Goal: Task Accomplishment & Management: Manage account settings

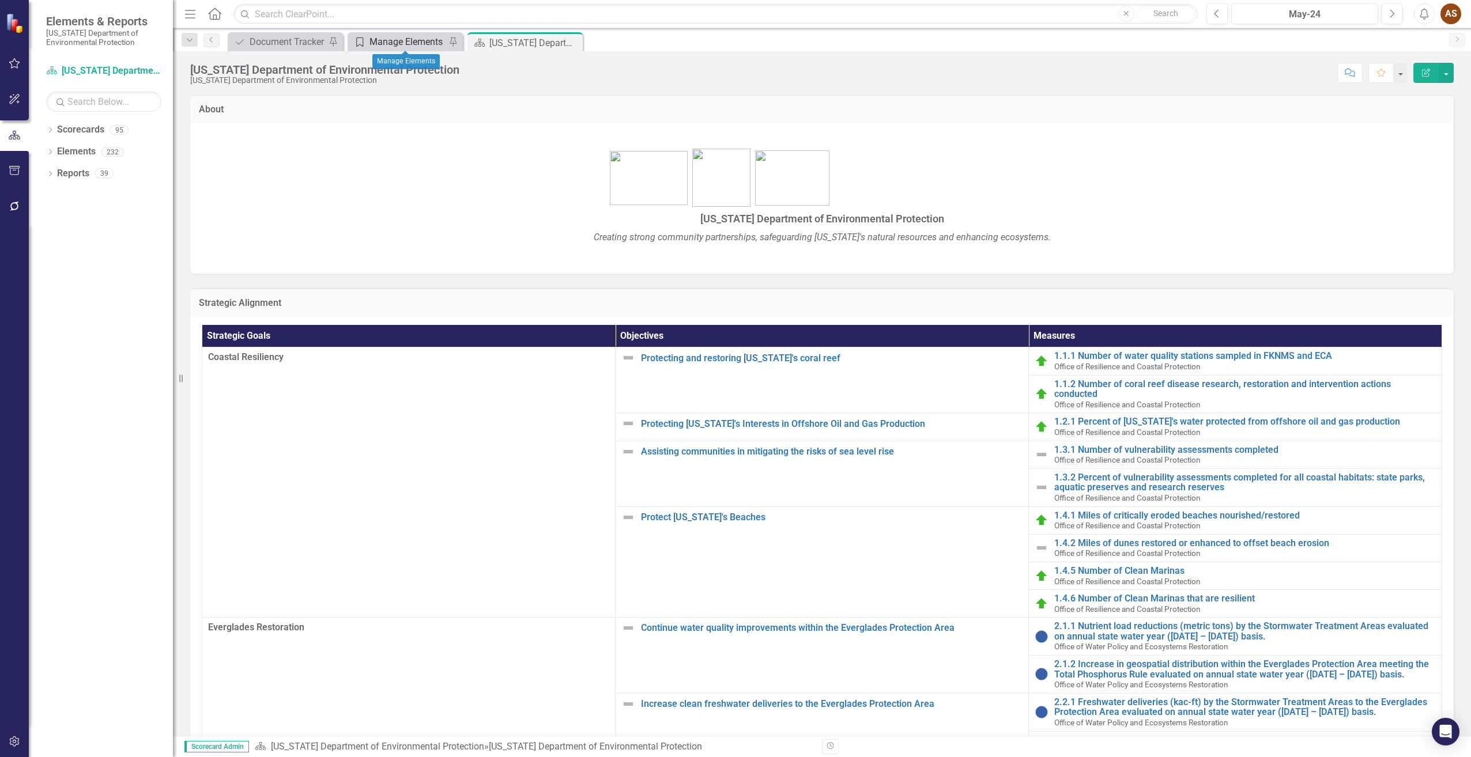
click at [406, 43] on div "Manage Elements" at bounding box center [407, 42] width 76 height 14
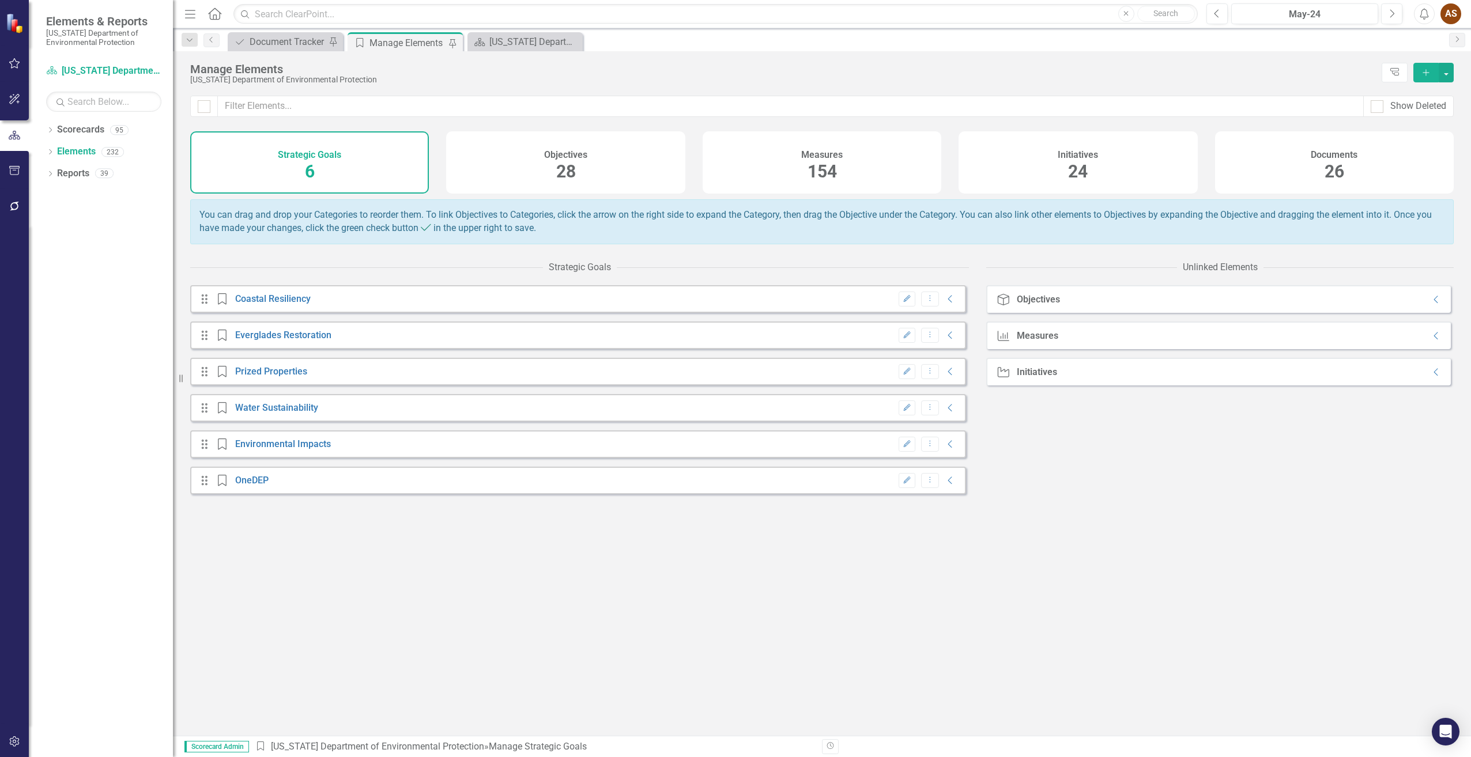
click at [1262, 174] on div "Documents 26" at bounding box center [1334, 162] width 239 height 62
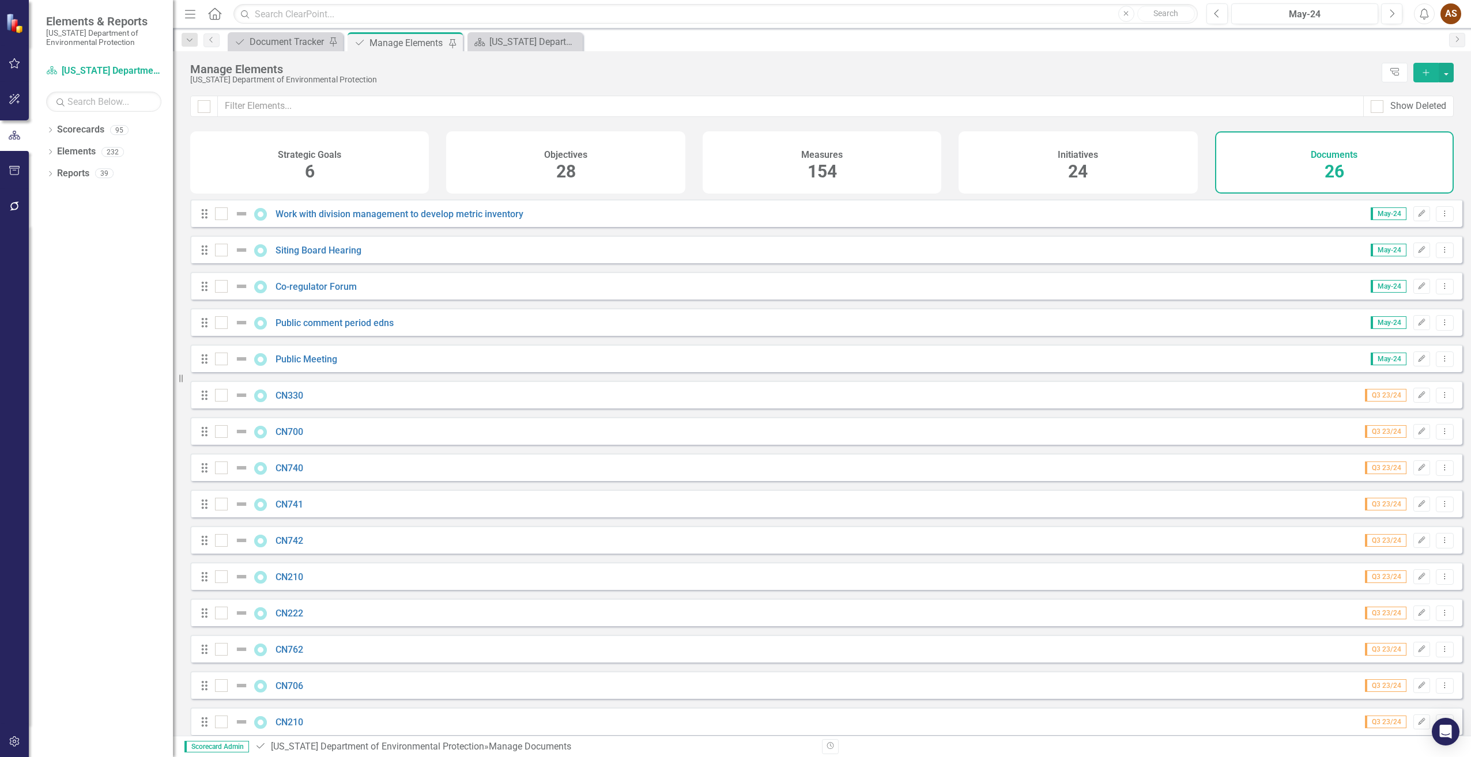
click at [1424, 73] on icon "button" at bounding box center [1426, 72] width 6 height 6
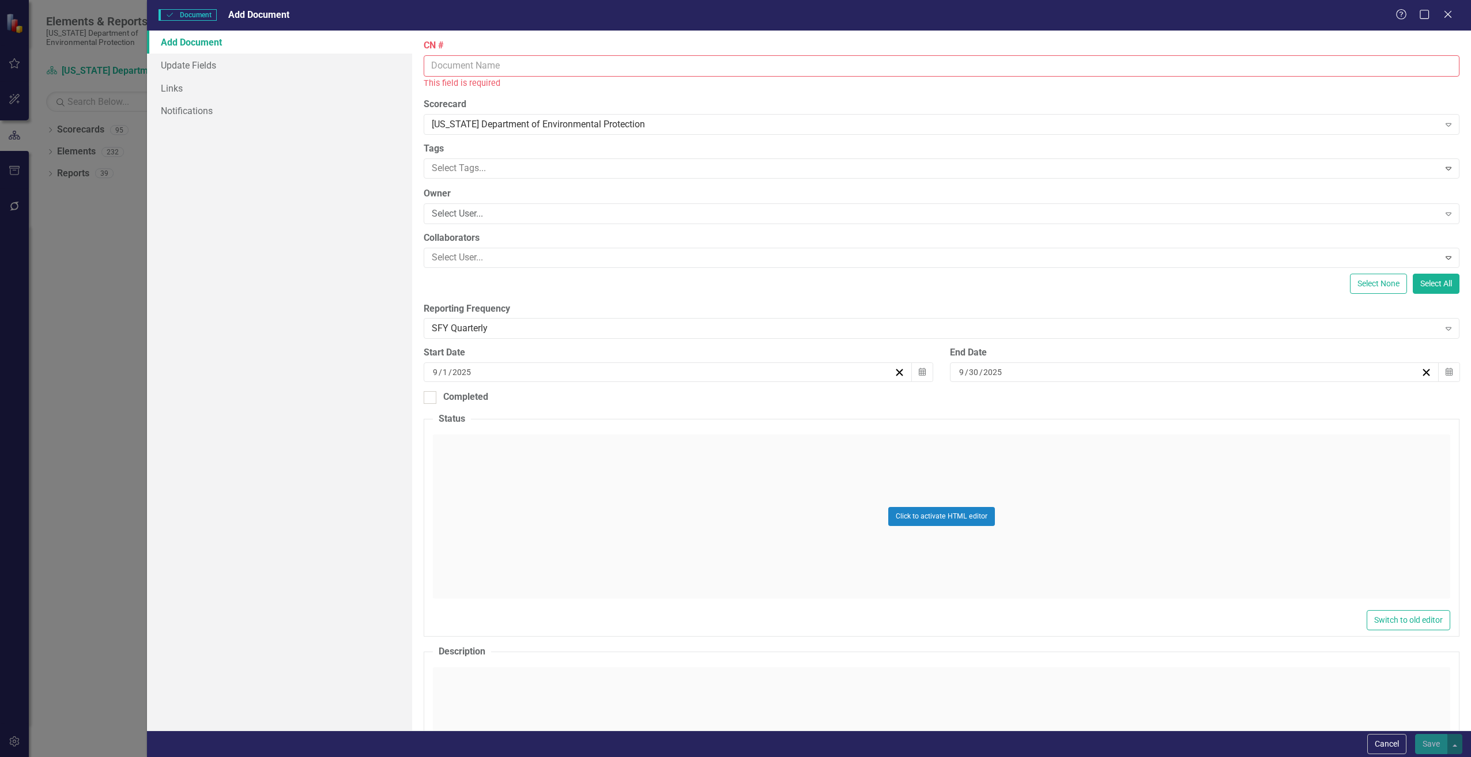
click at [464, 65] on input "CN #" at bounding box center [942, 65] width 1036 height 21
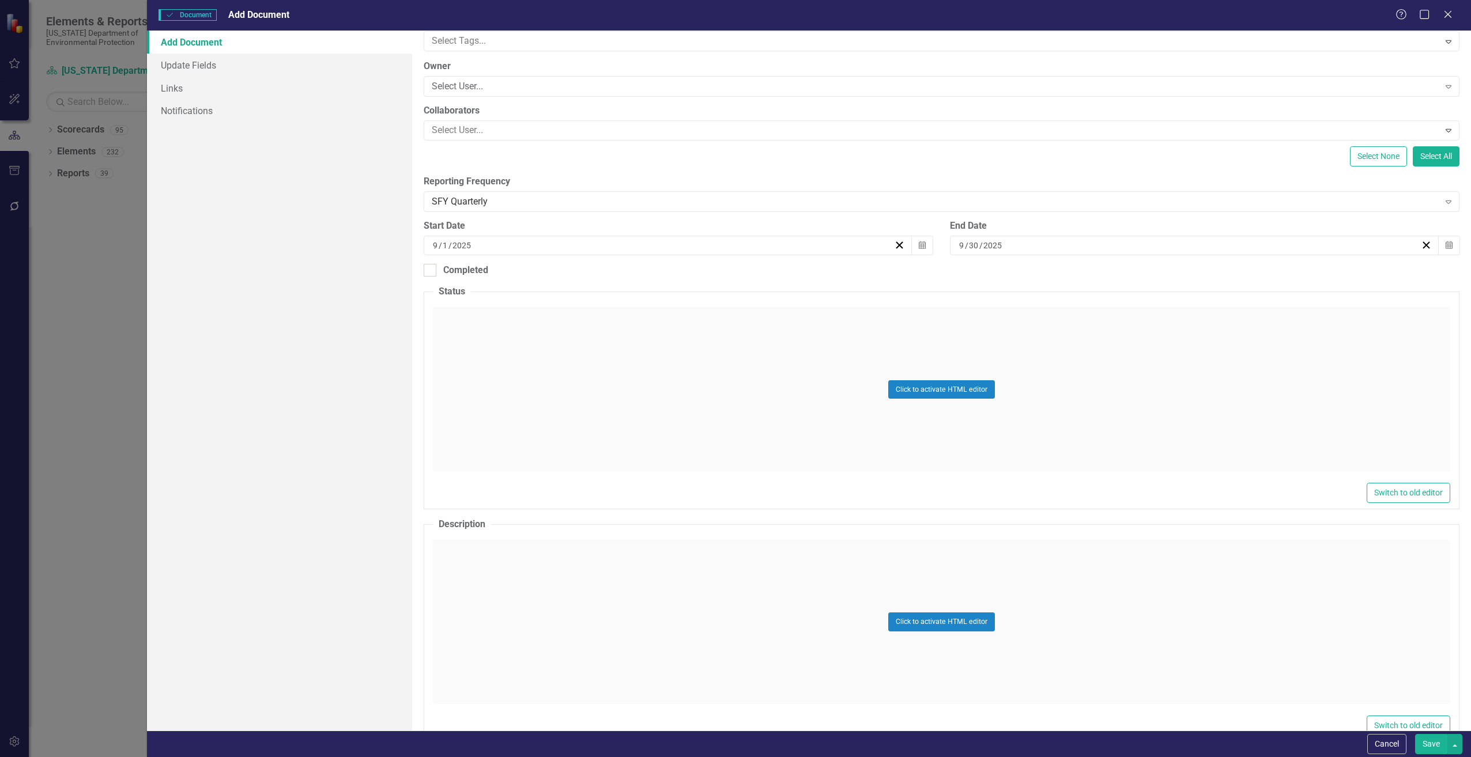
scroll to position [115, 0]
type input "CN330"
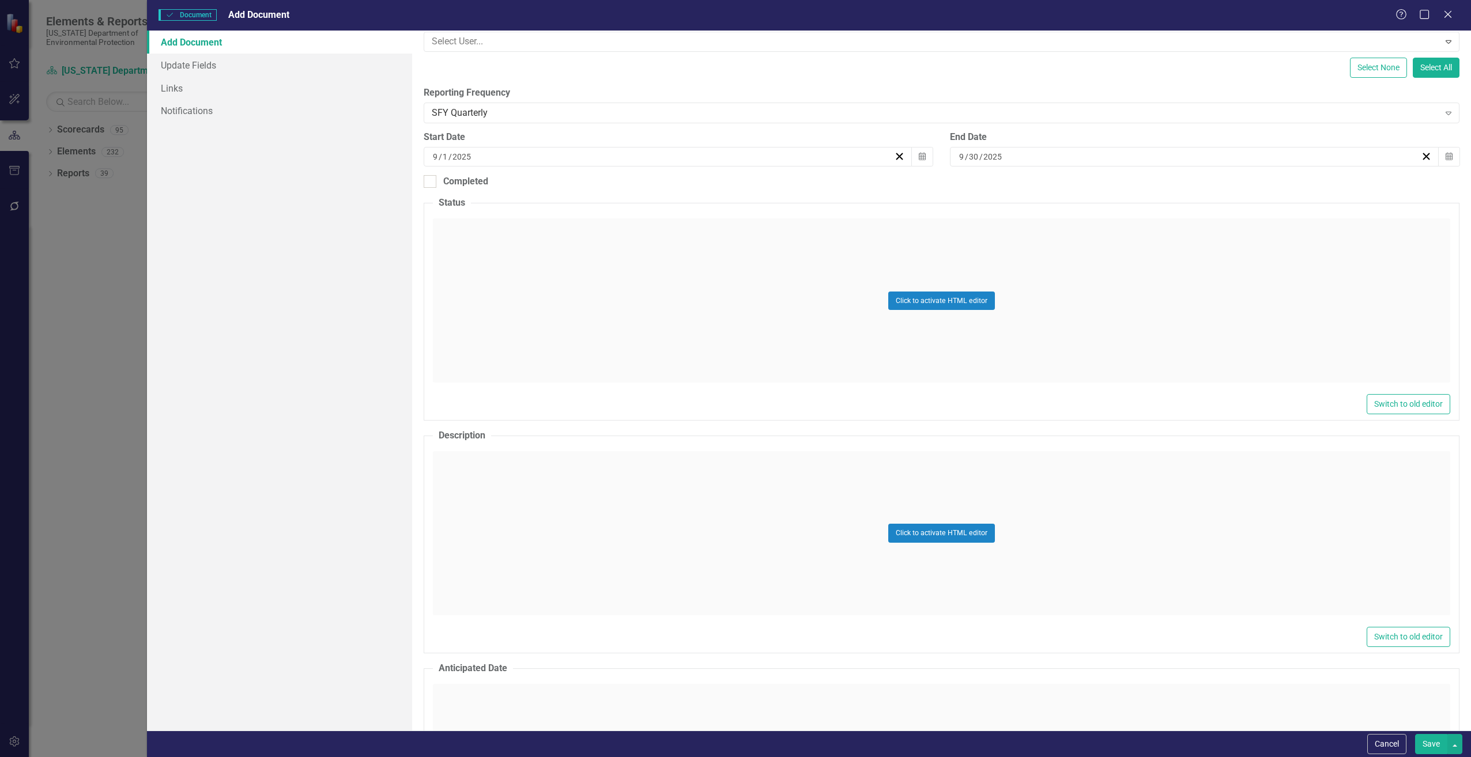
scroll to position [231, 0]
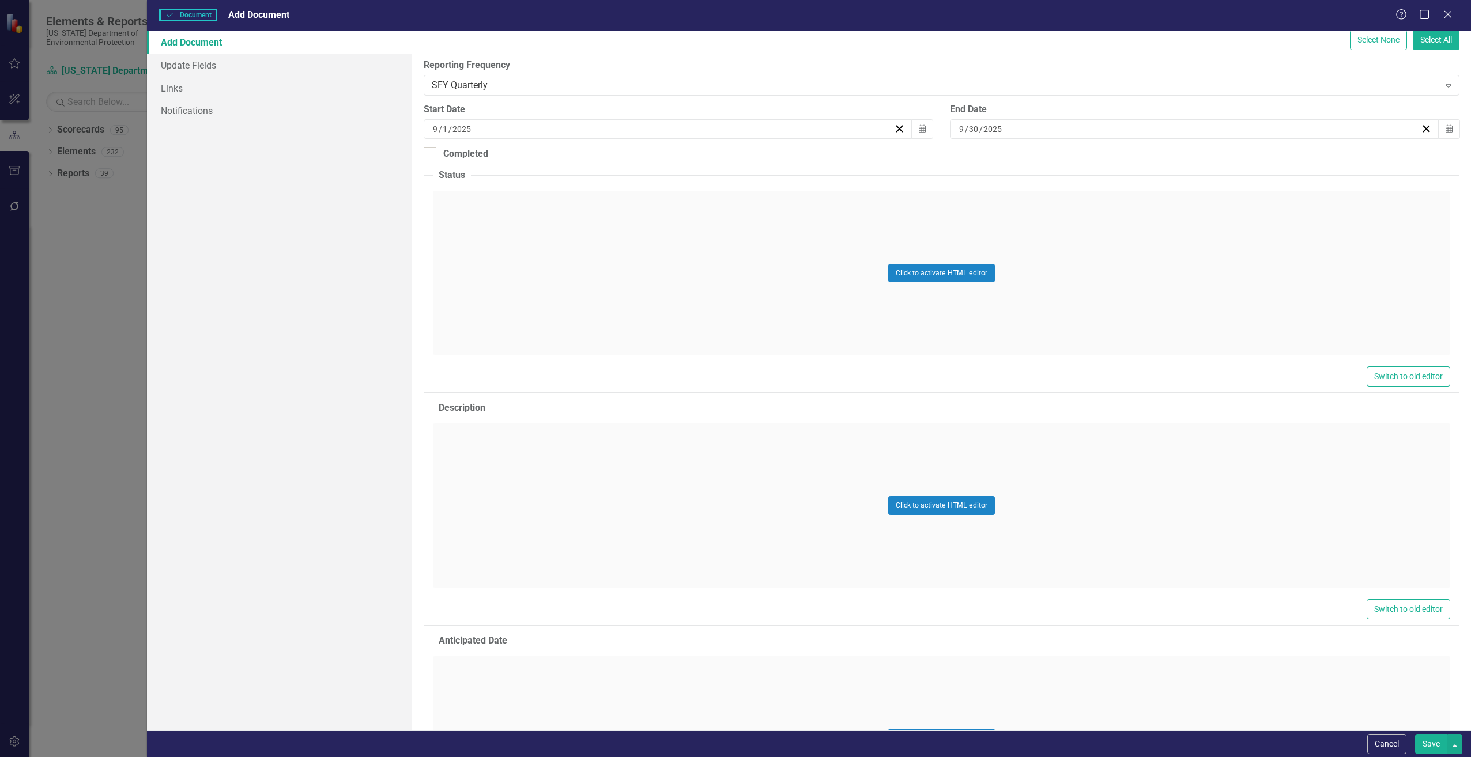
click at [487, 451] on div "Click to activate HTML editor" at bounding box center [941, 506] width 1017 height 164
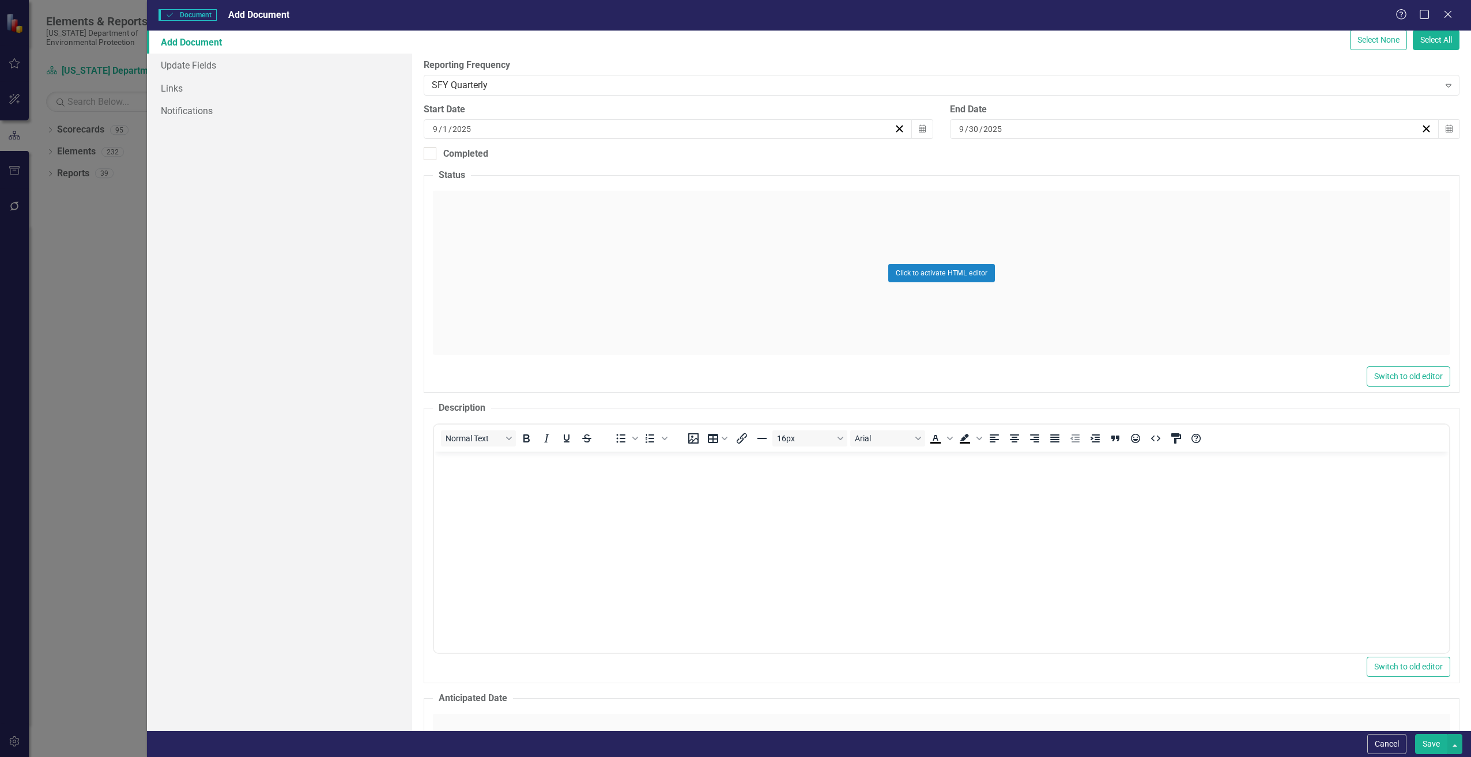
scroll to position [0, 0]
click at [462, 469] on body "Rich Text Area. Press ALT-0 for help." at bounding box center [940, 538] width 1015 height 173
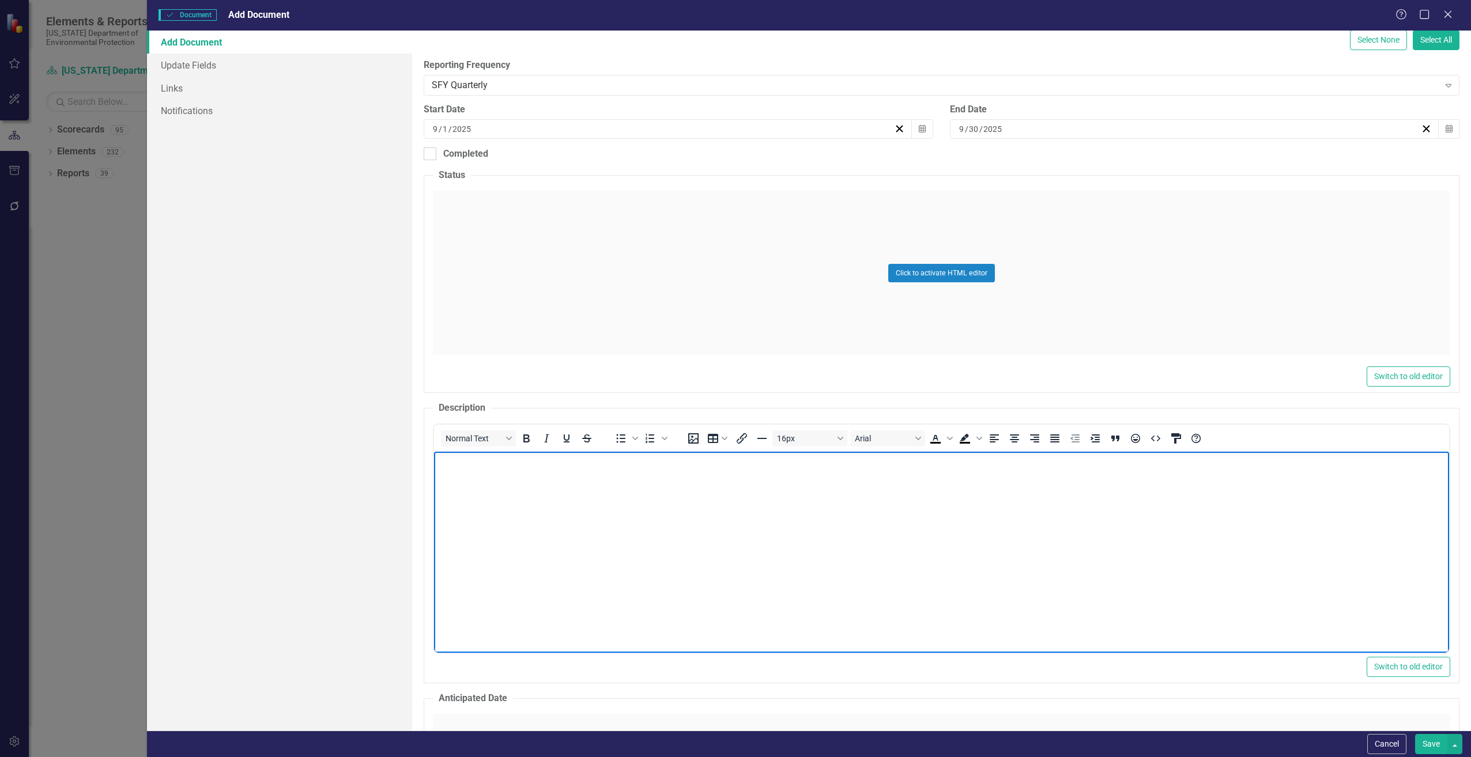
paste body "Rich Text Area. Press ALT-0 for help."
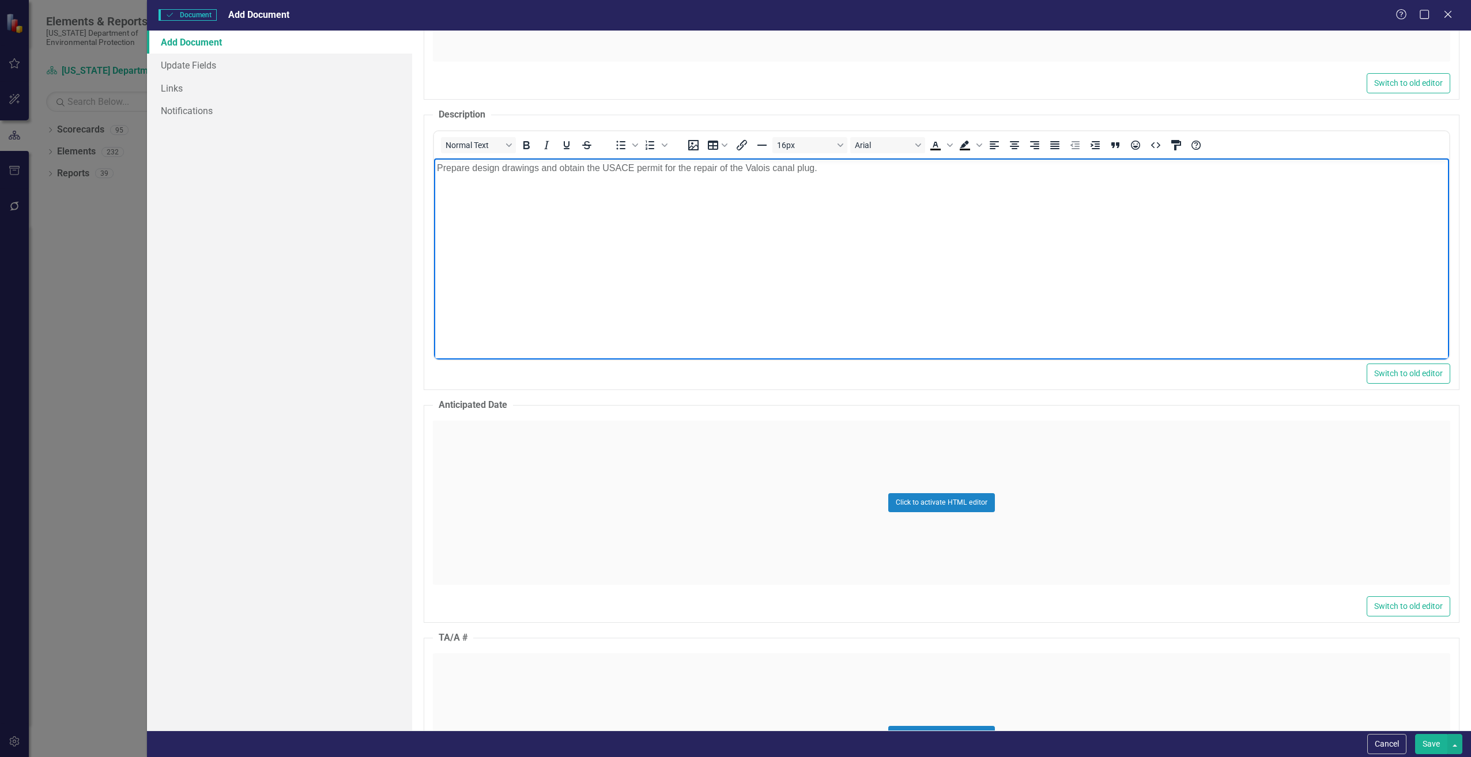
scroll to position [634, 0]
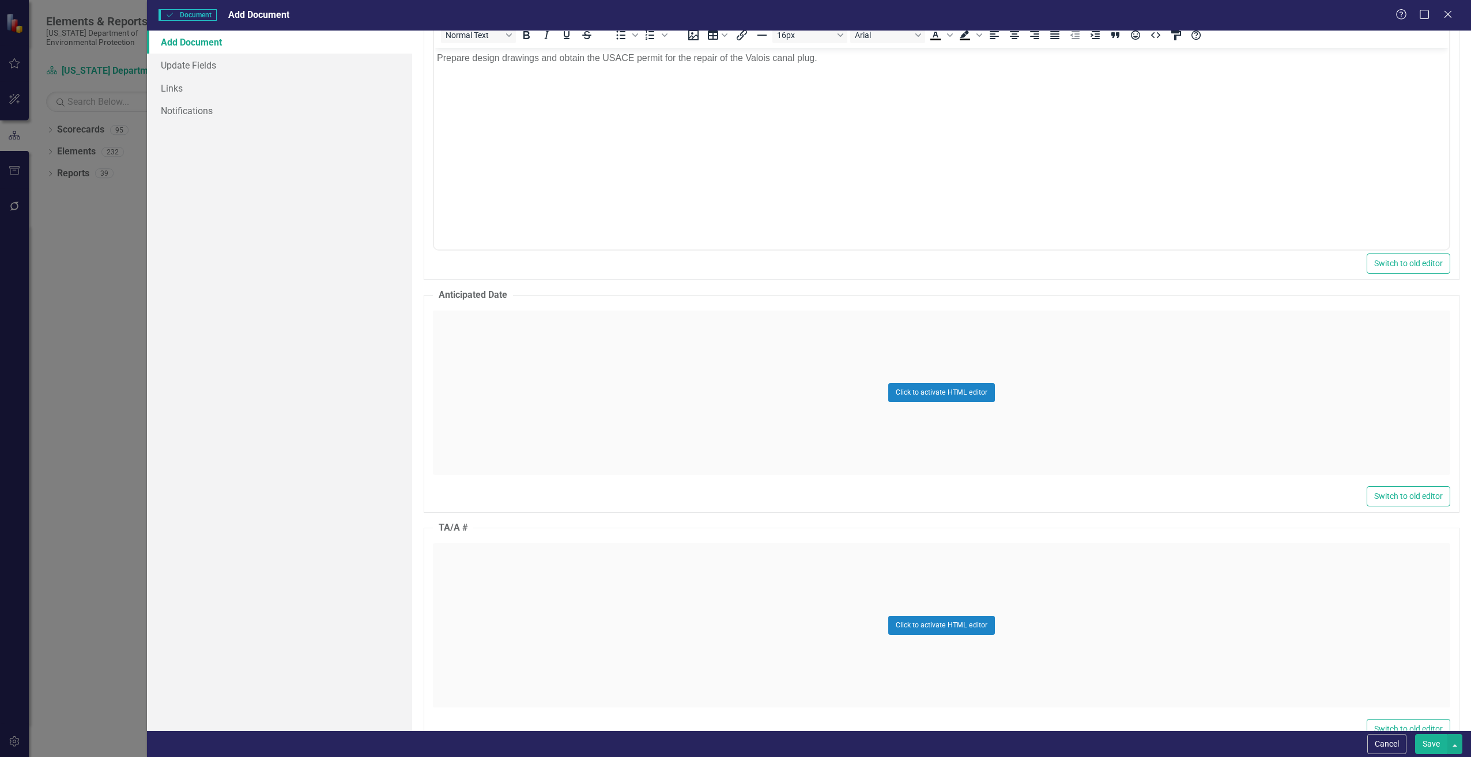
click at [525, 580] on div "Click to activate HTML editor" at bounding box center [941, 626] width 1017 height 164
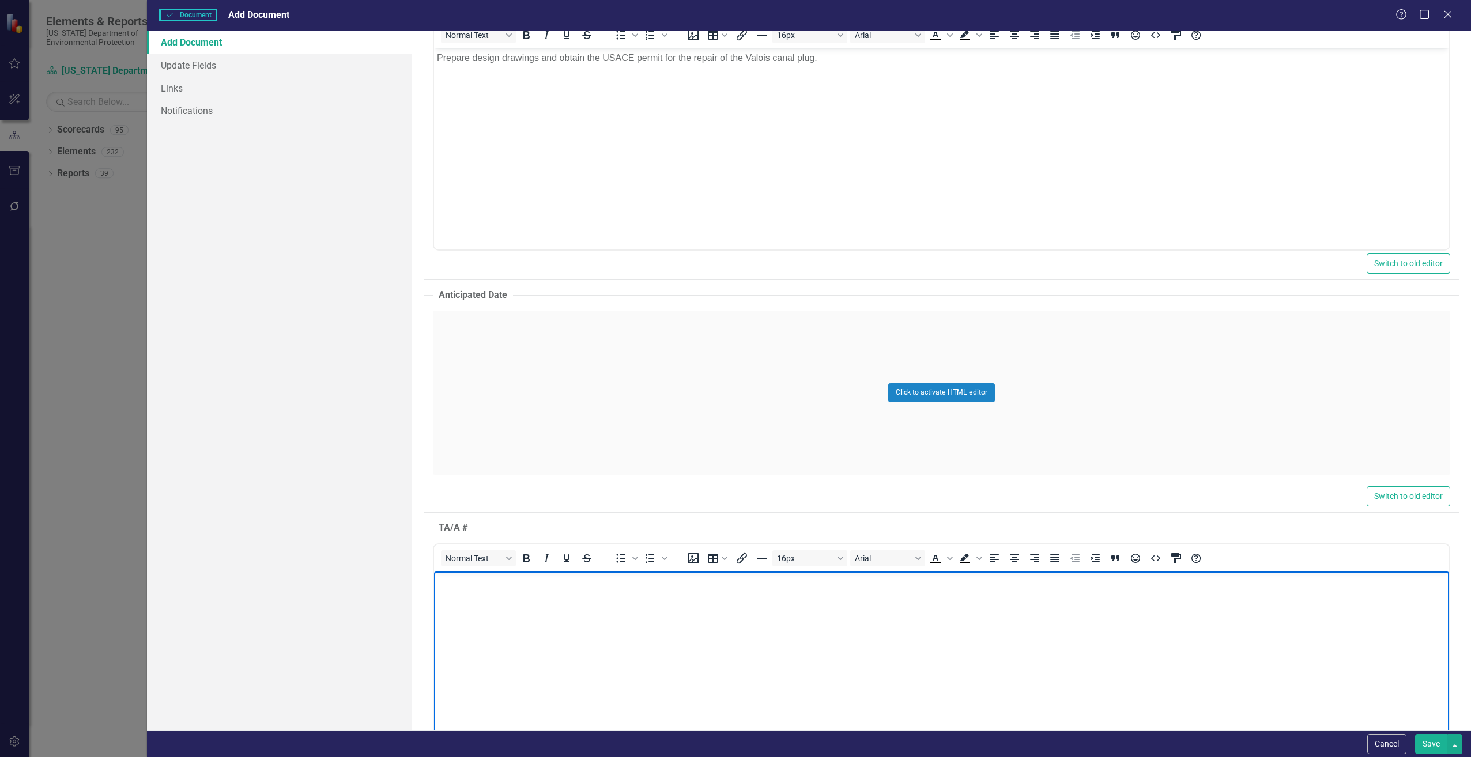
click at [495, 593] on body "Rich Text Area. Press ALT-0 for help." at bounding box center [940, 657] width 1015 height 173
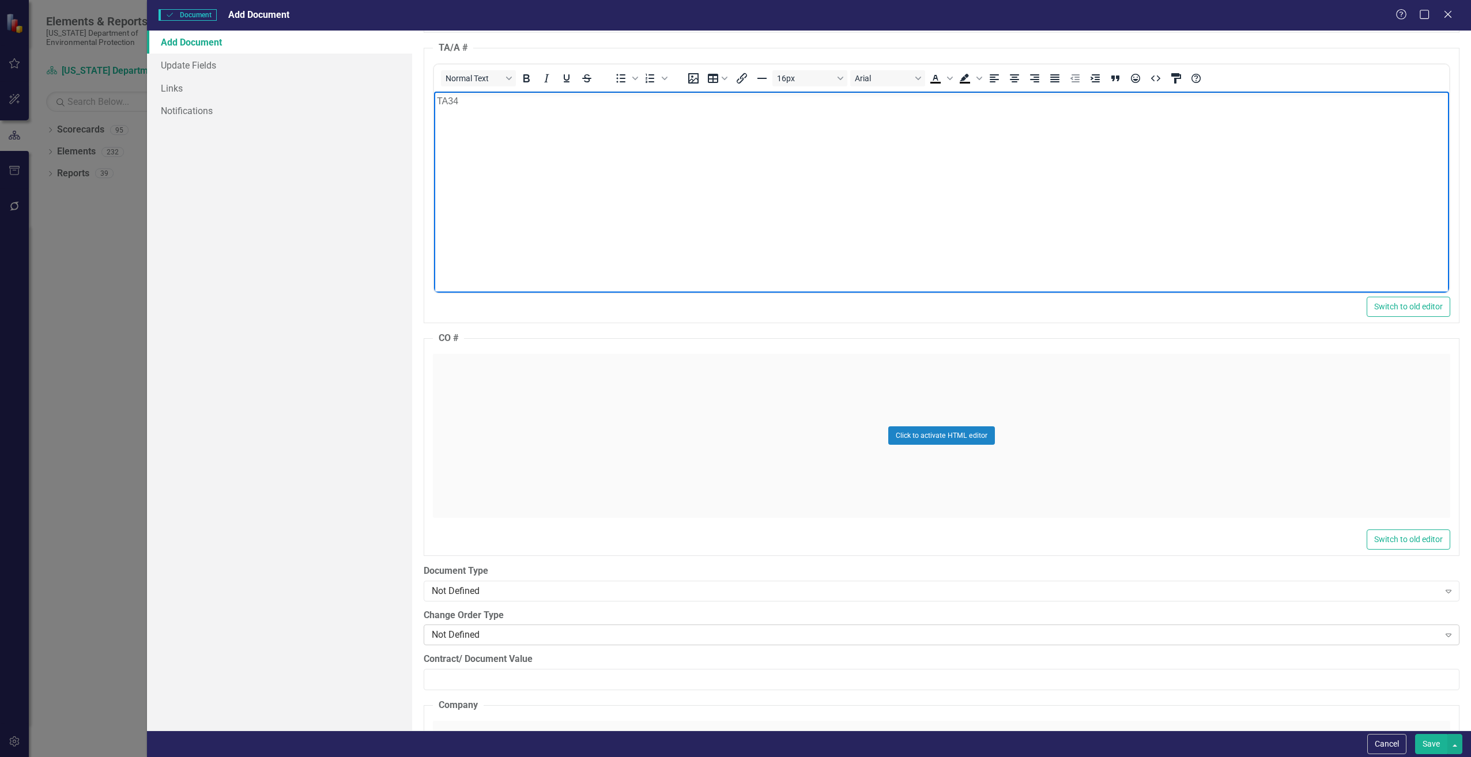
scroll to position [1268, 0]
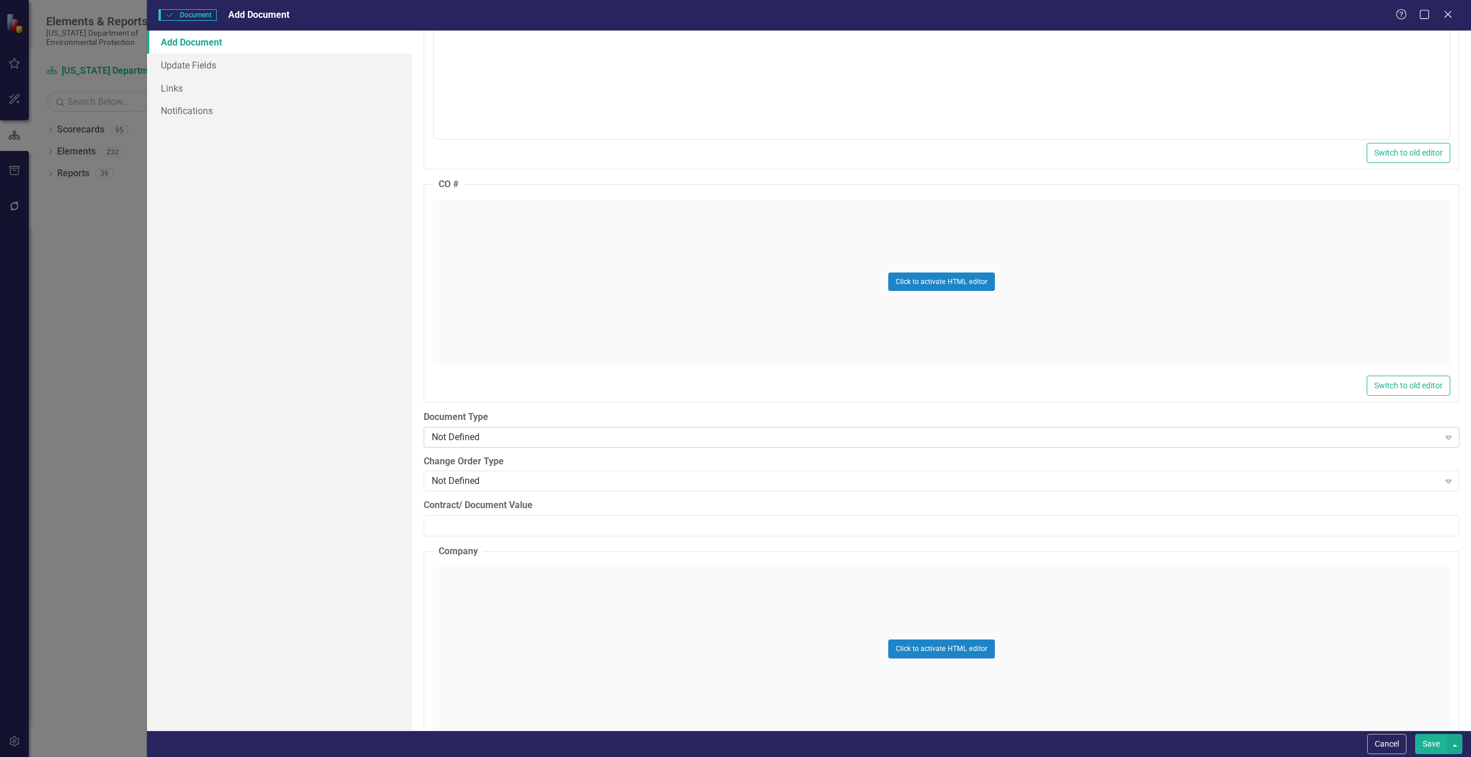
click at [493, 432] on div "Not Defined" at bounding box center [936, 437] width 1008 height 13
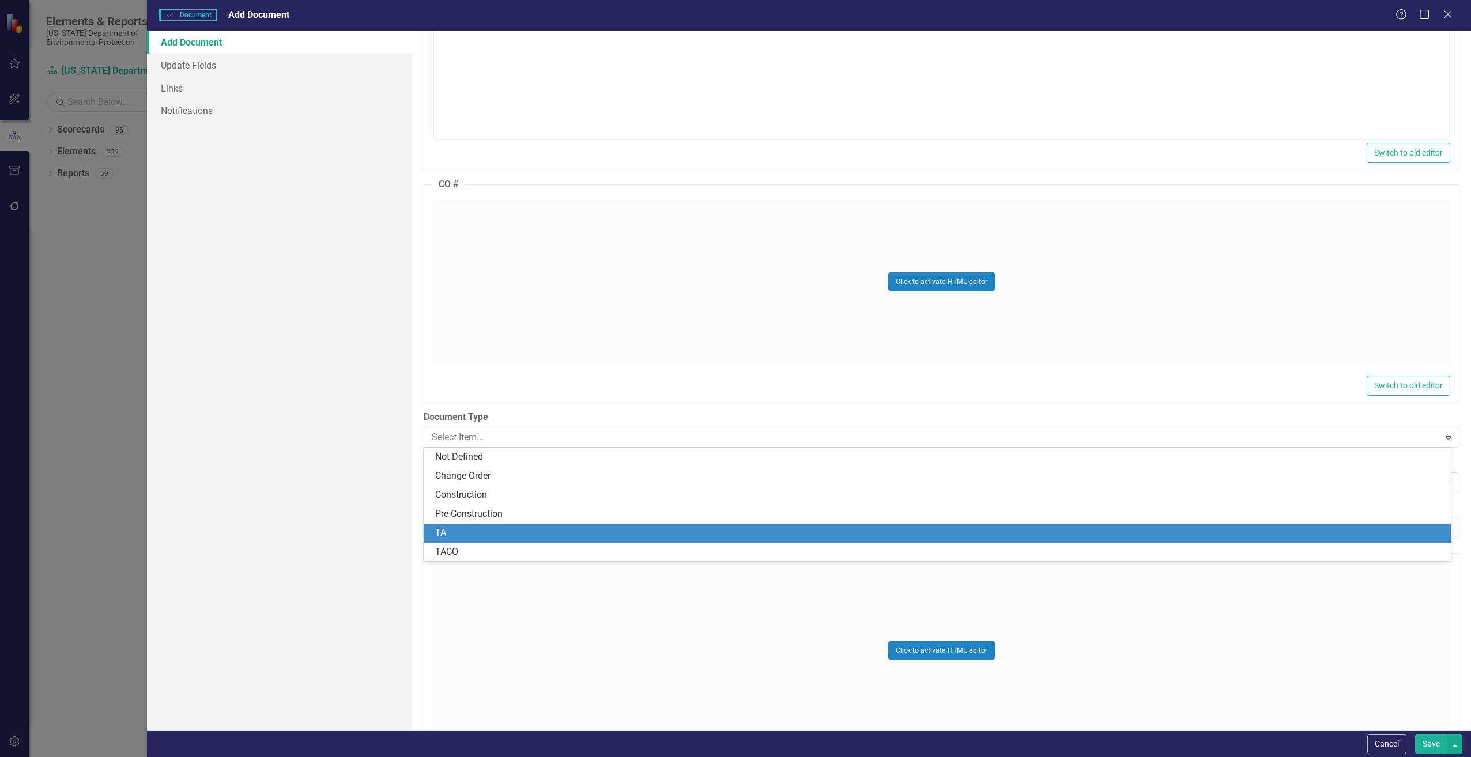
click at [447, 537] on div "TA" at bounding box center [939, 533] width 1009 height 13
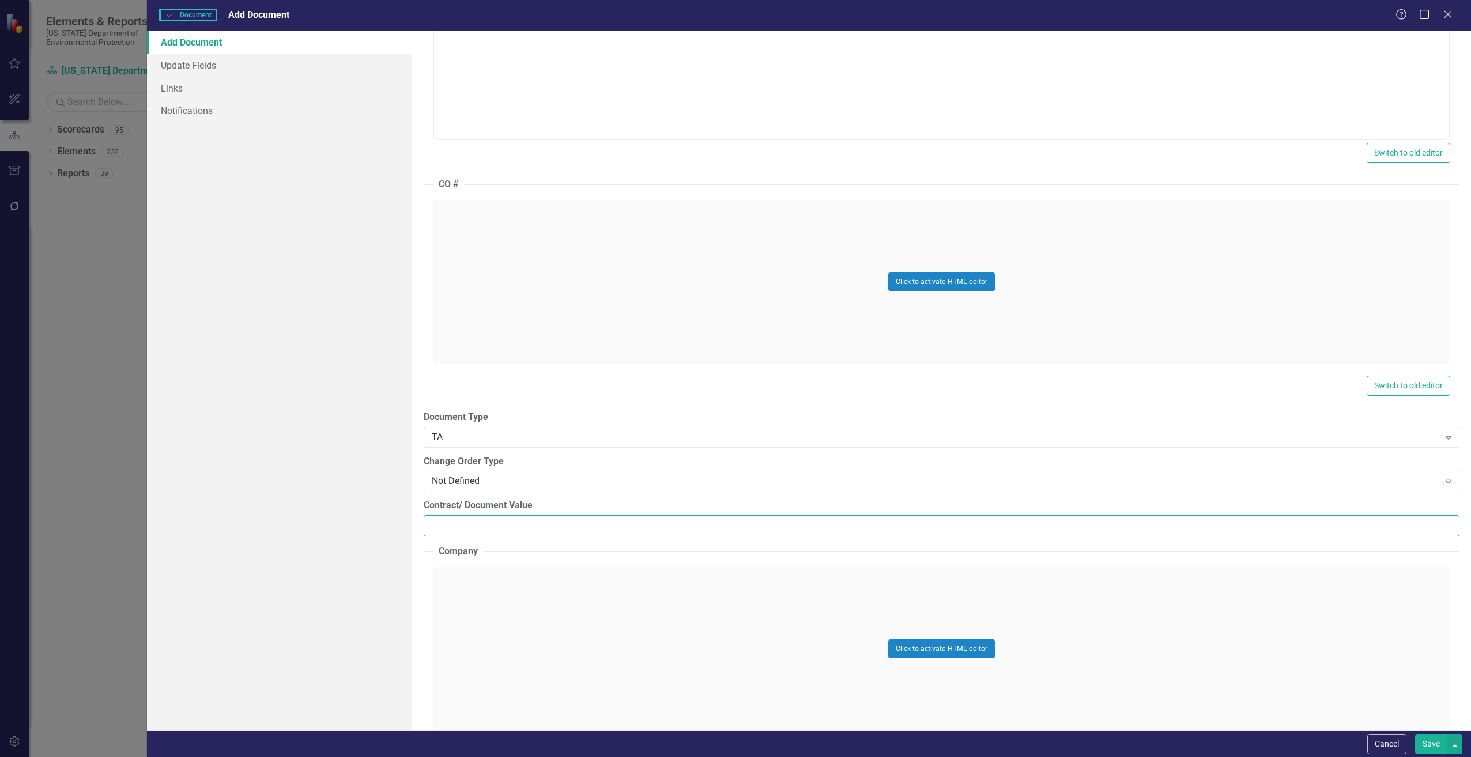
click at [458, 529] on input "Contract/ Document Value" at bounding box center [942, 525] width 1036 height 21
paste input "25103.04"
type input "25103.04"
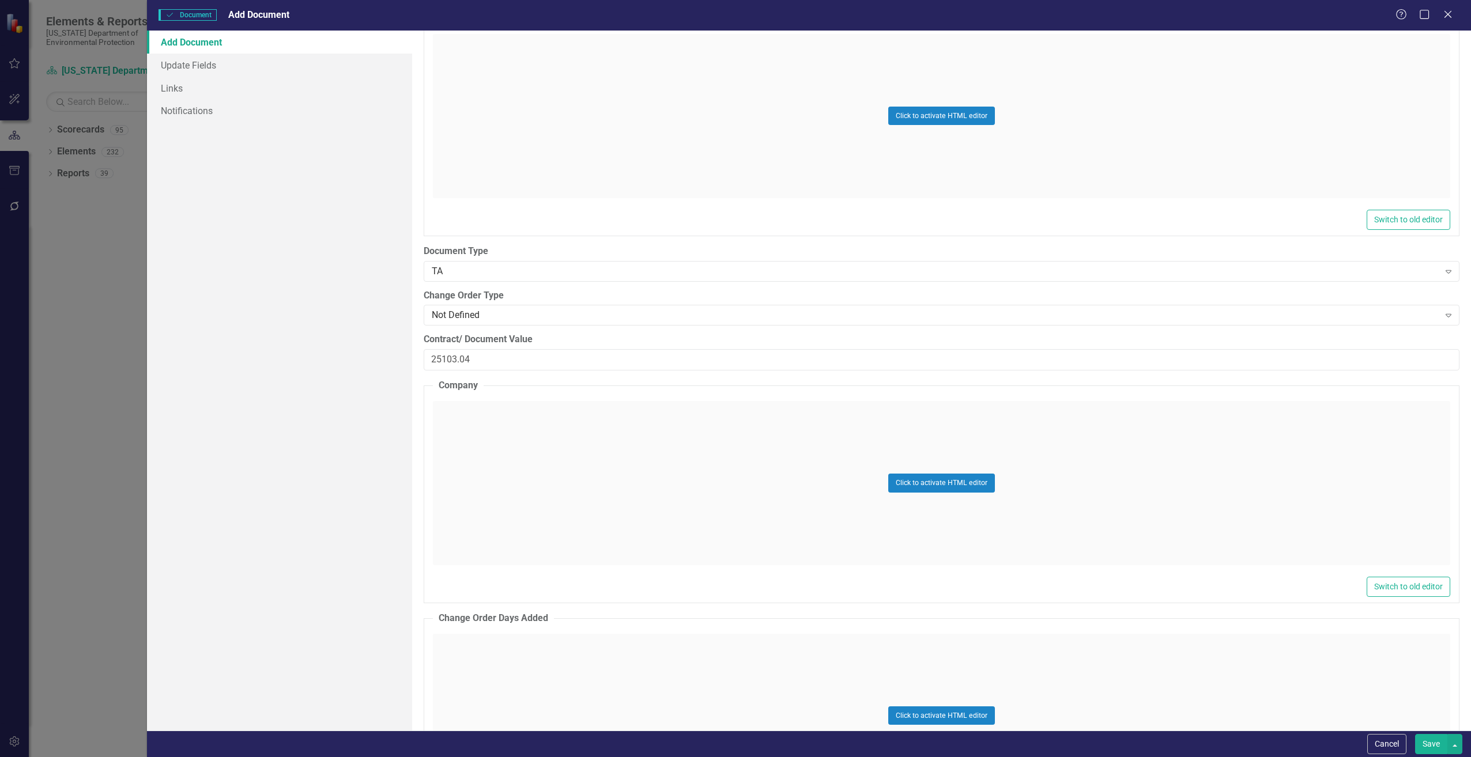
scroll to position [1441, 0]
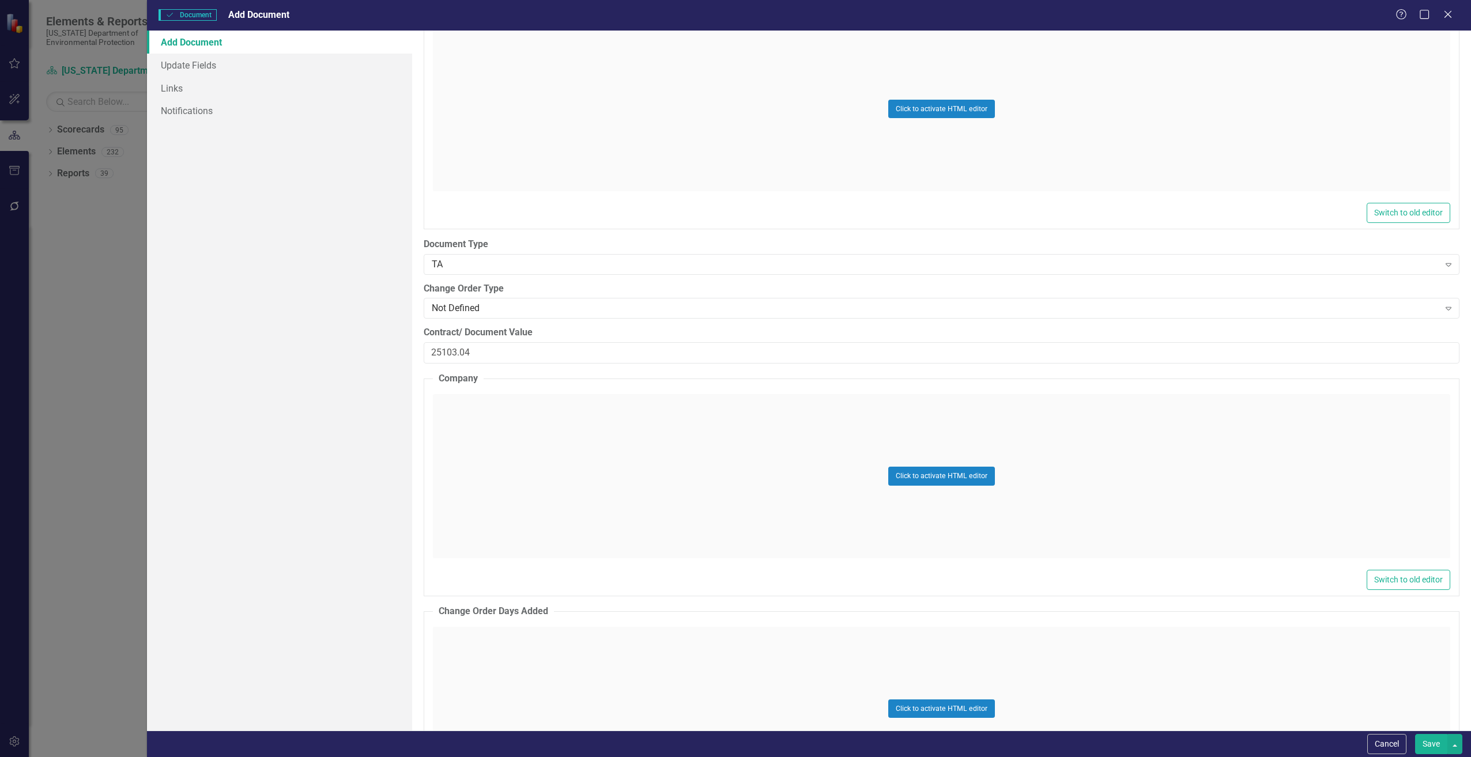
click at [541, 427] on div "Click to activate HTML editor" at bounding box center [941, 476] width 1017 height 164
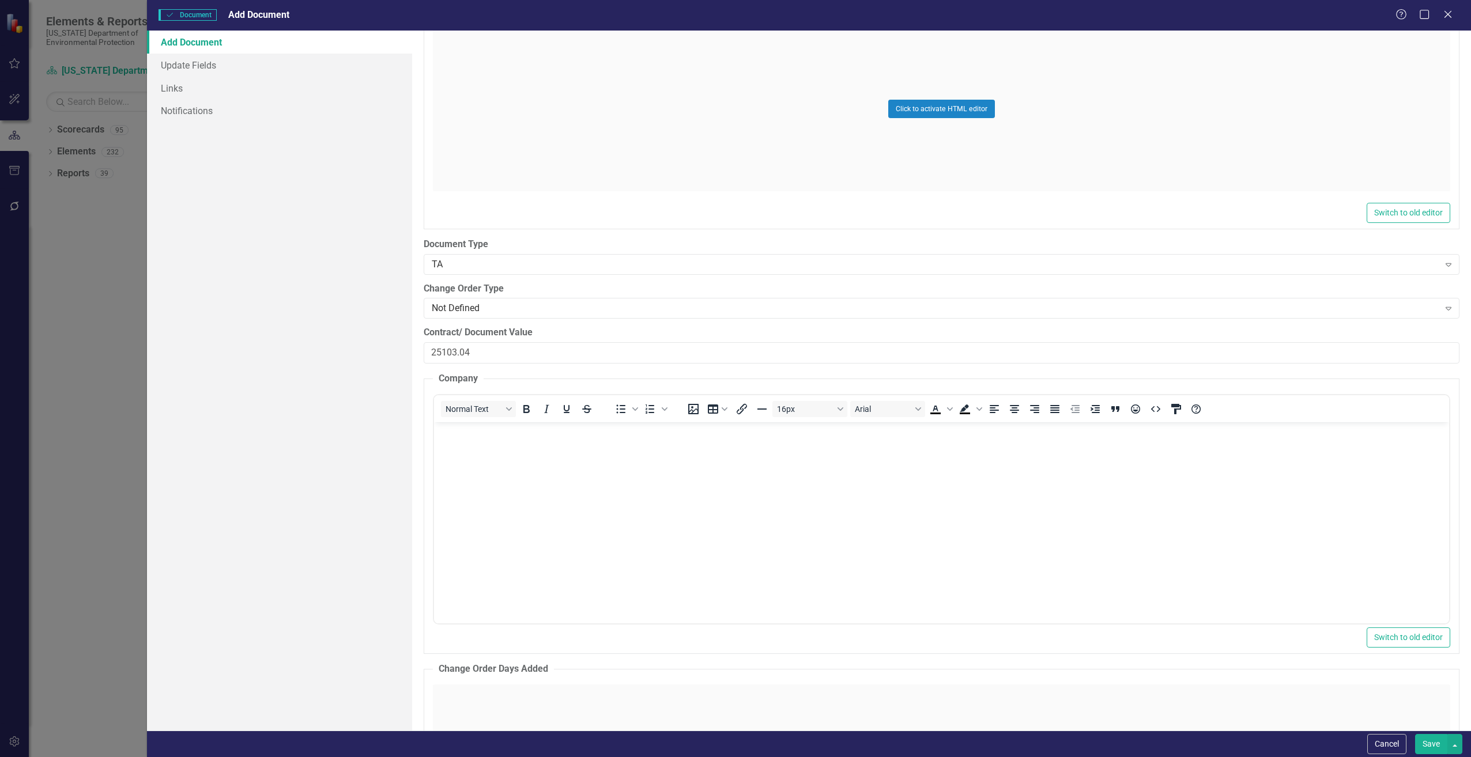
scroll to position [0, 0]
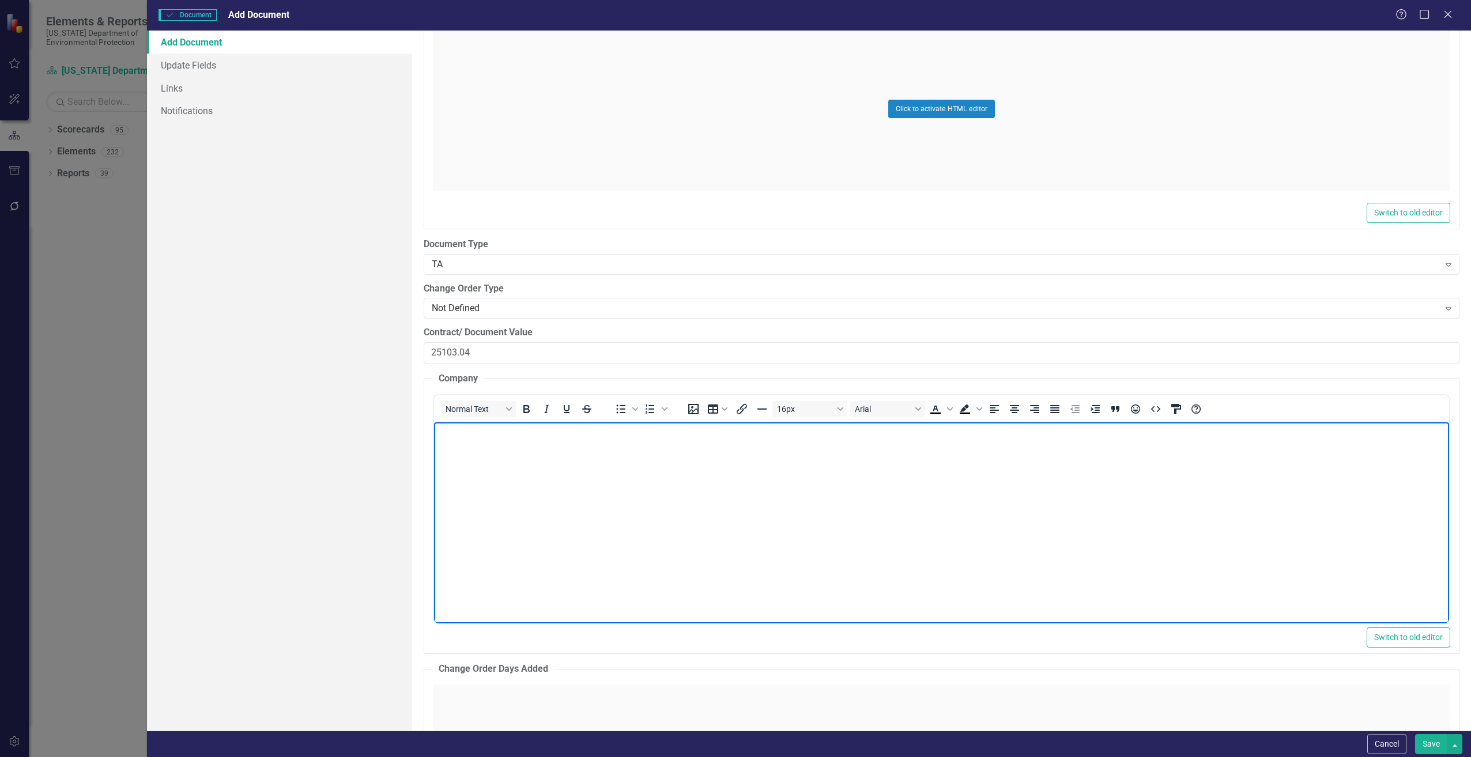
click at [484, 445] on body "Rich Text Area. Press ALT-0 for help." at bounding box center [940, 508] width 1015 height 173
paste body "Rich Text Area. Press ALT-0 for help."
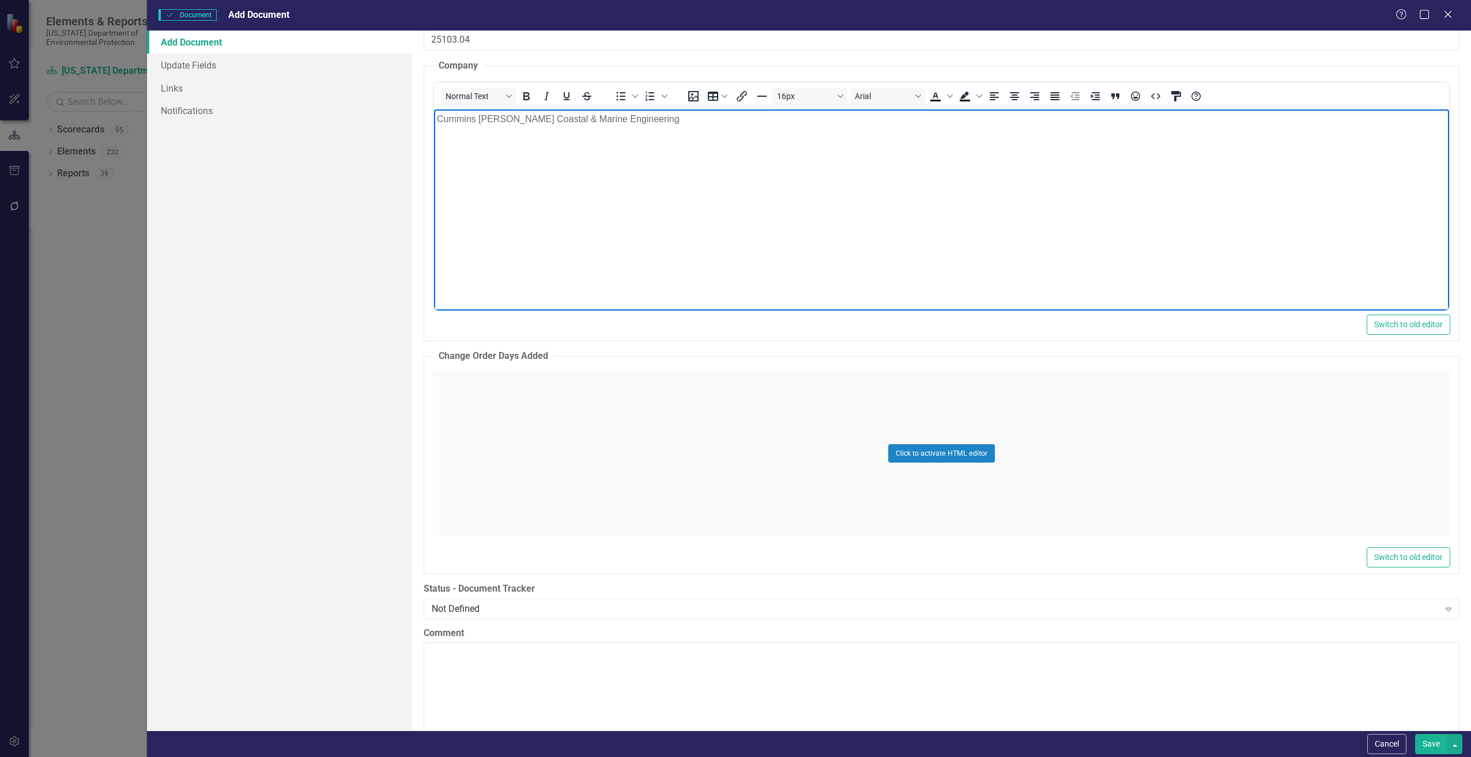
scroll to position [1845, 0]
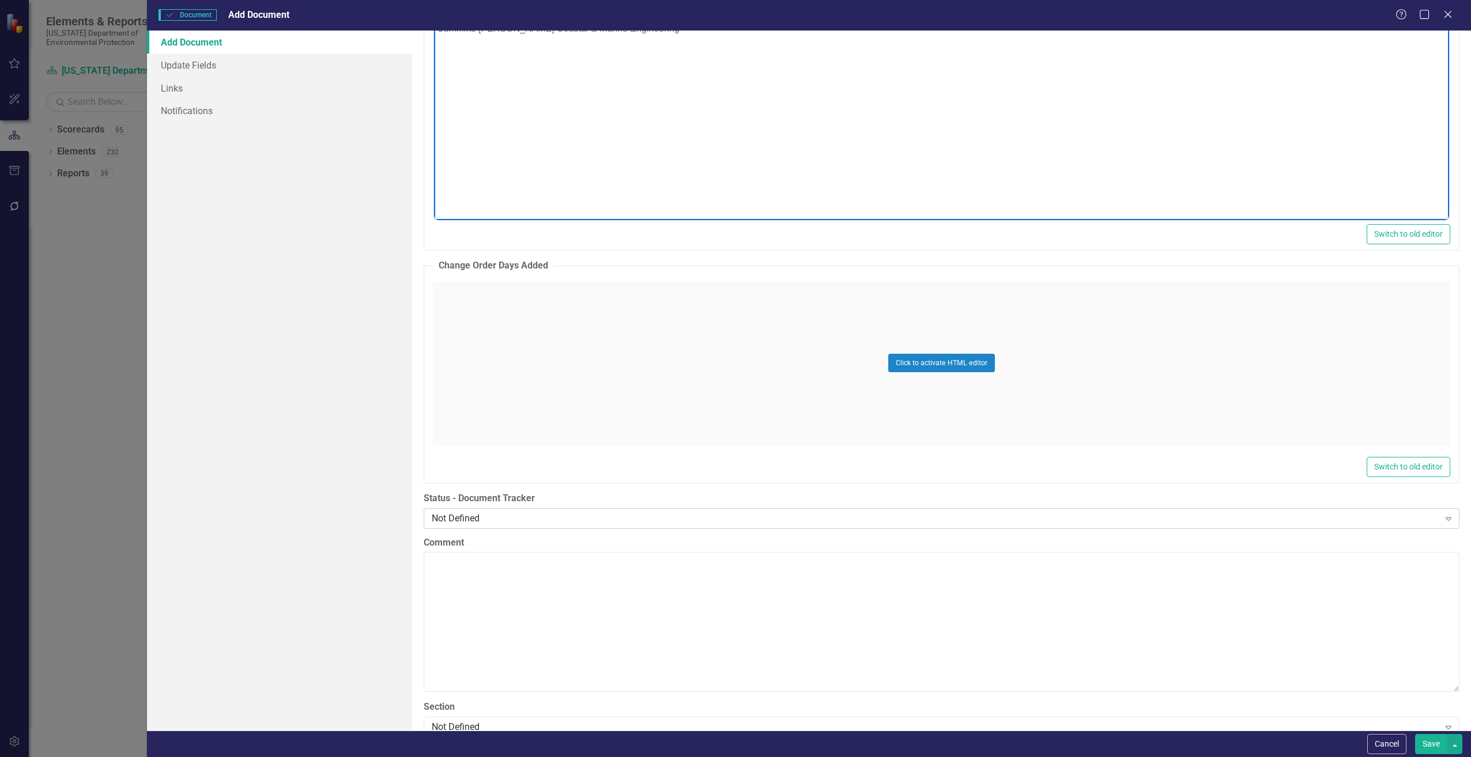
click at [467, 517] on div "Not Defined" at bounding box center [936, 518] width 1008 height 13
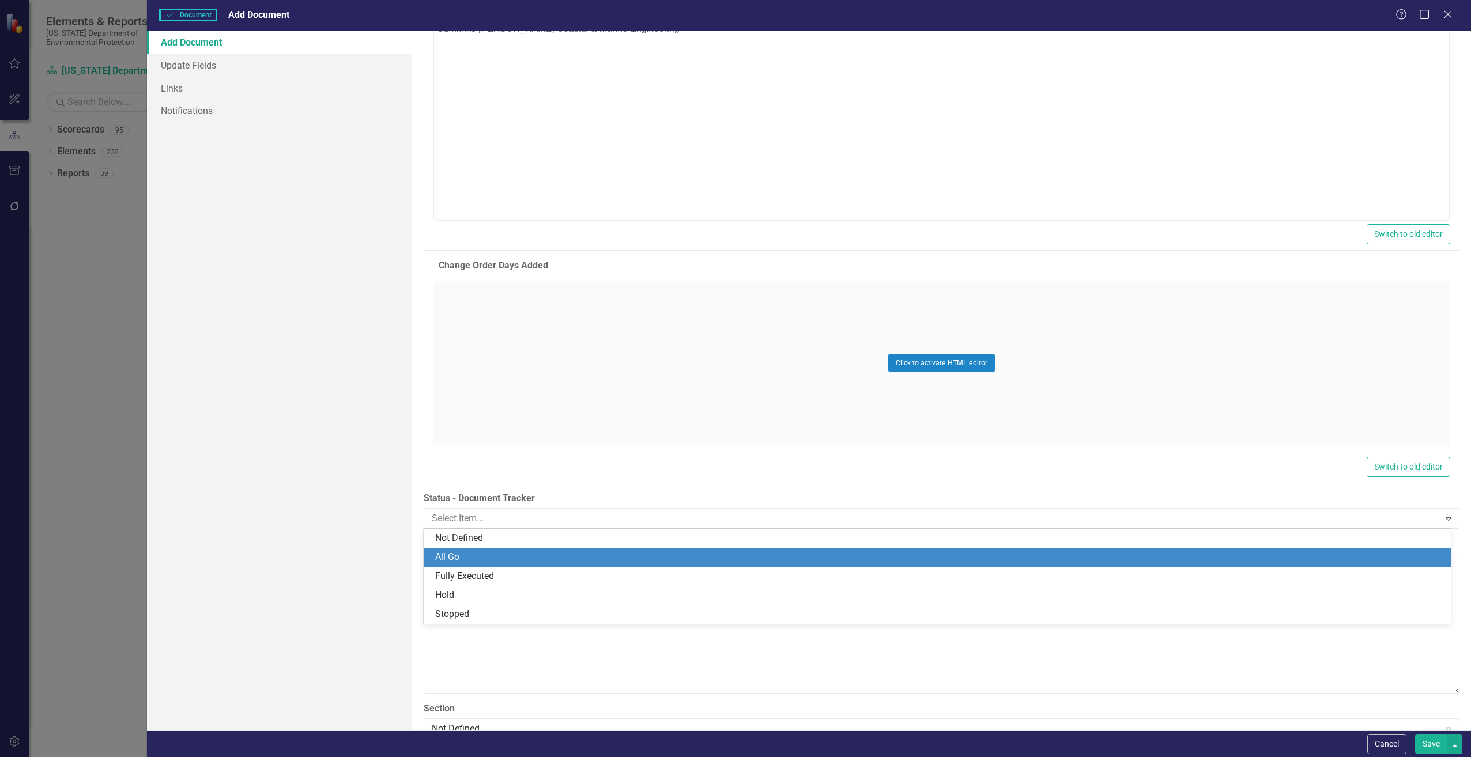
click at [467, 554] on div "All Go" at bounding box center [939, 557] width 1009 height 13
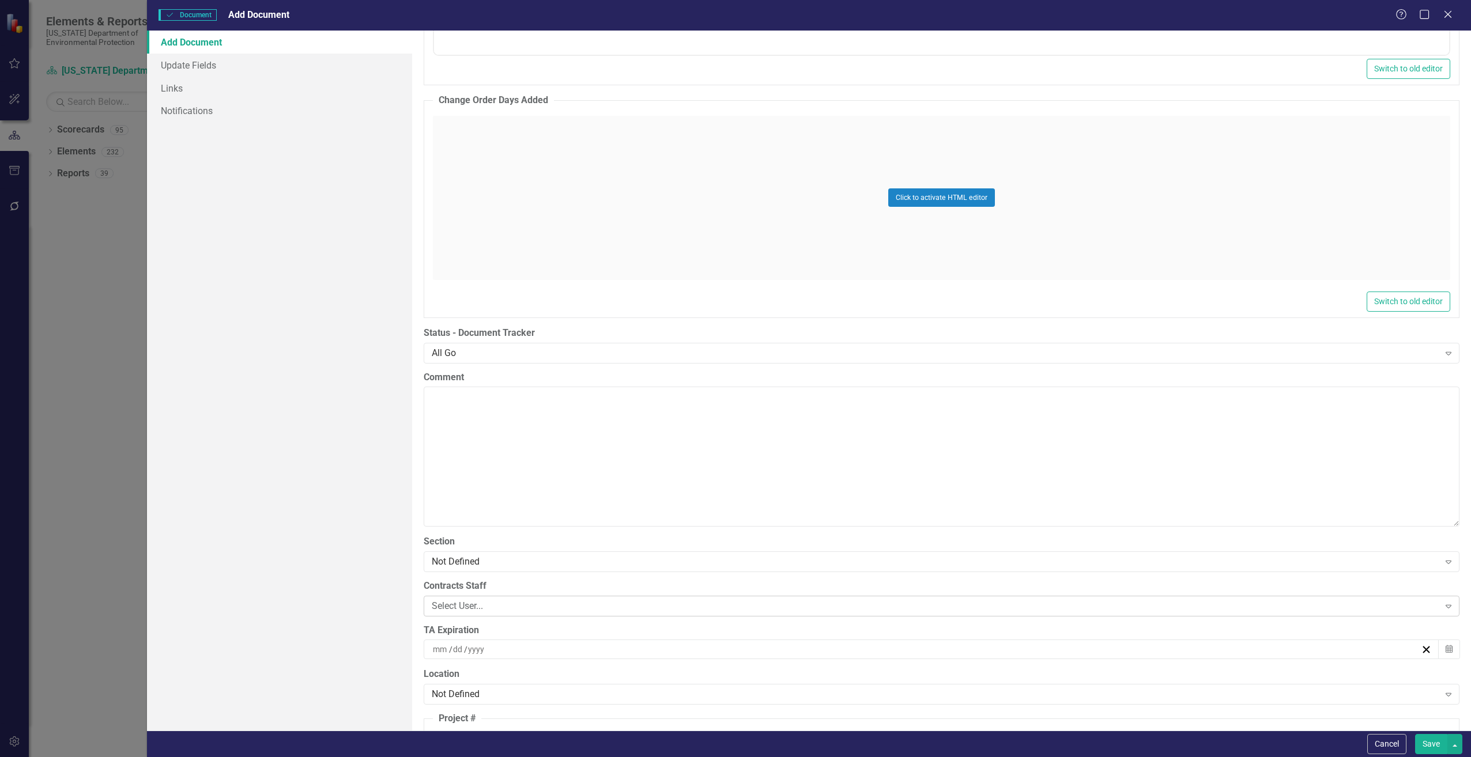
scroll to position [2075, 0]
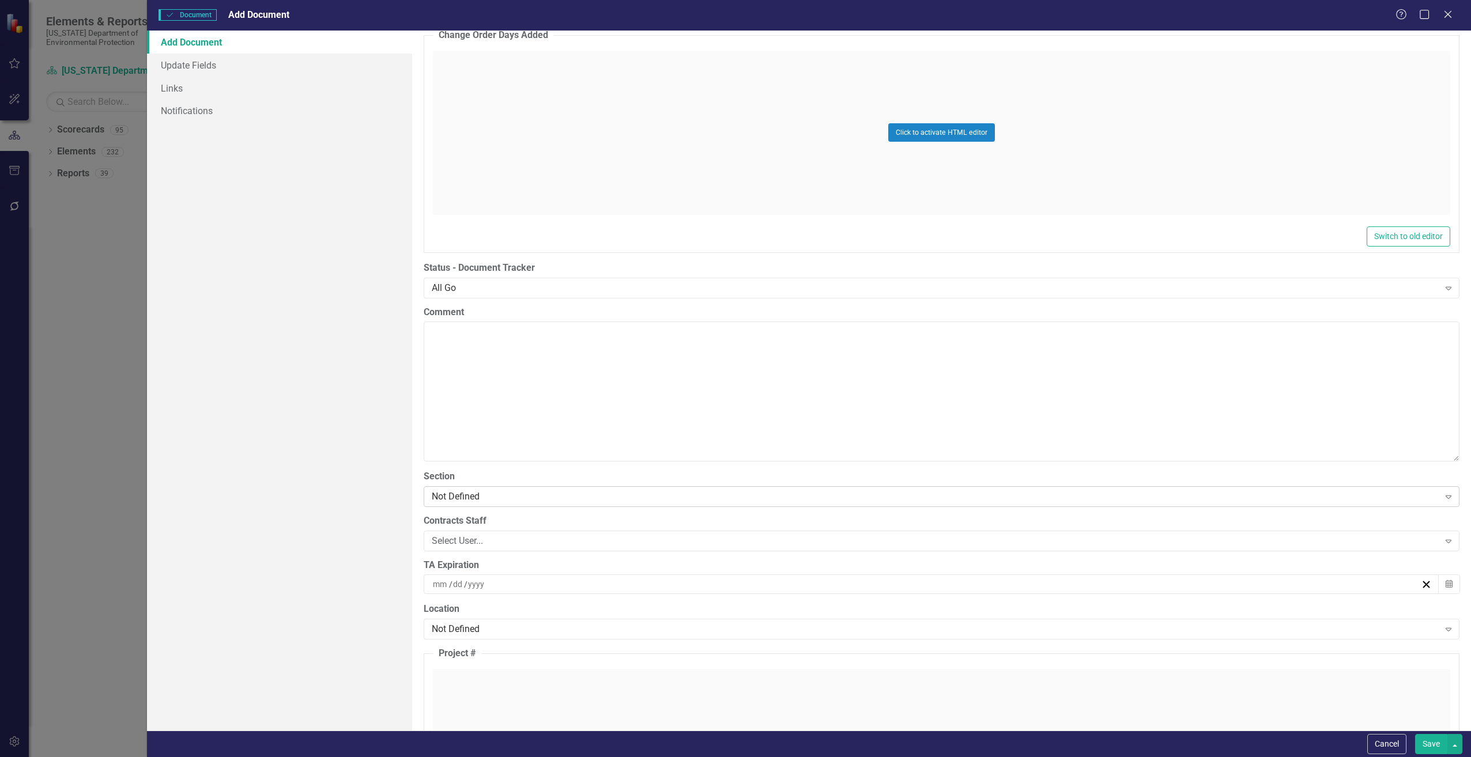
click at [491, 496] on div "Not Defined" at bounding box center [936, 496] width 1008 height 13
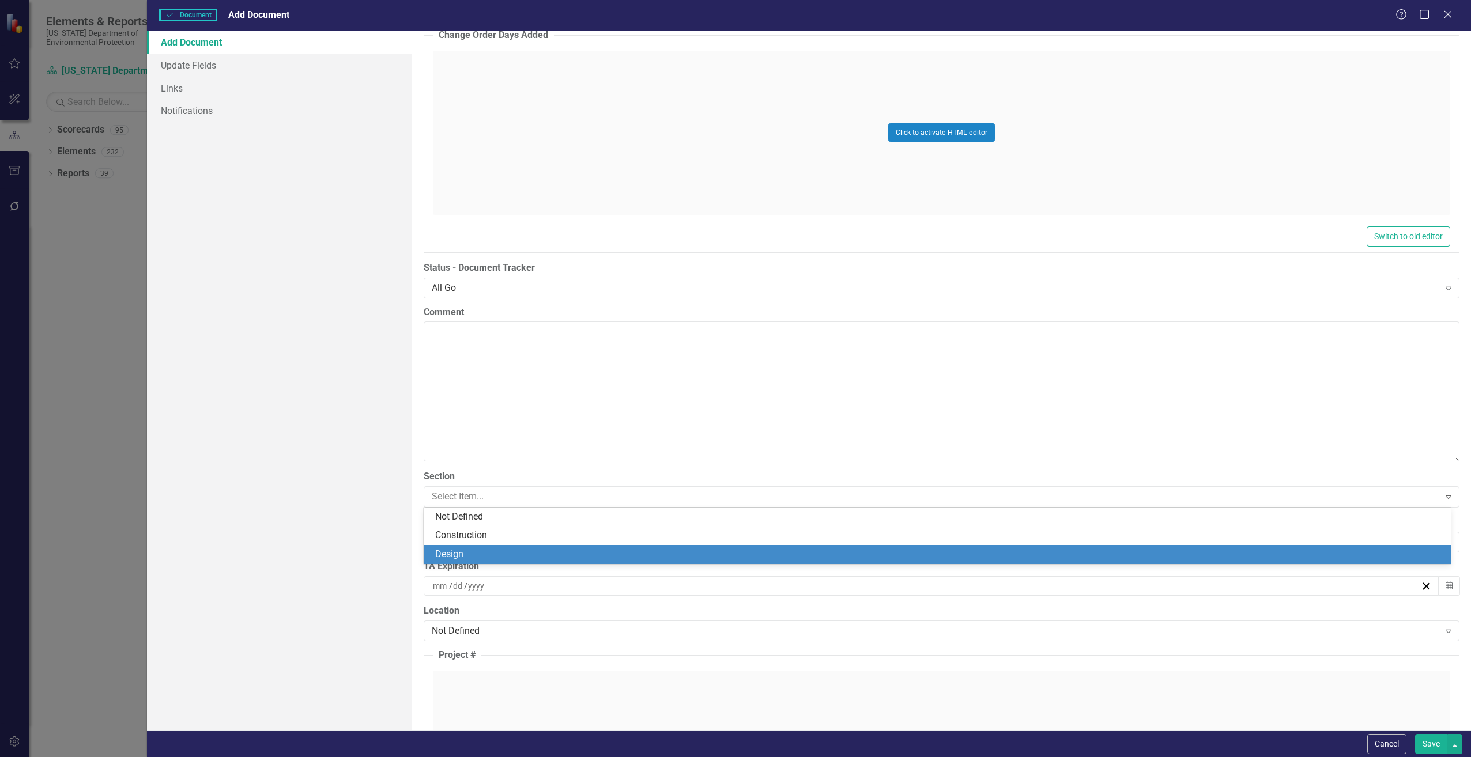
click at [459, 553] on div "Design" at bounding box center [939, 554] width 1009 height 13
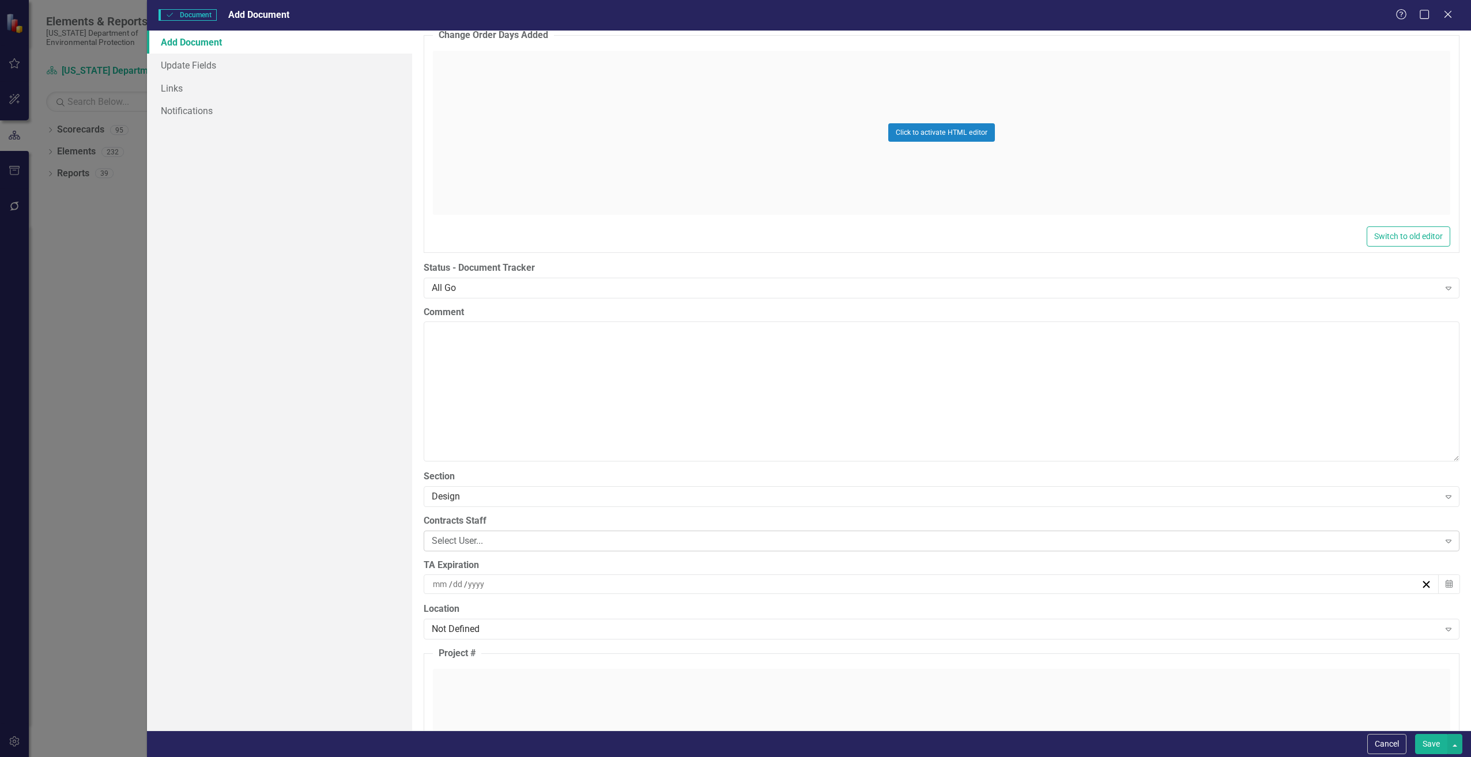
click at [484, 542] on div "Select User..." at bounding box center [936, 540] width 1008 height 13
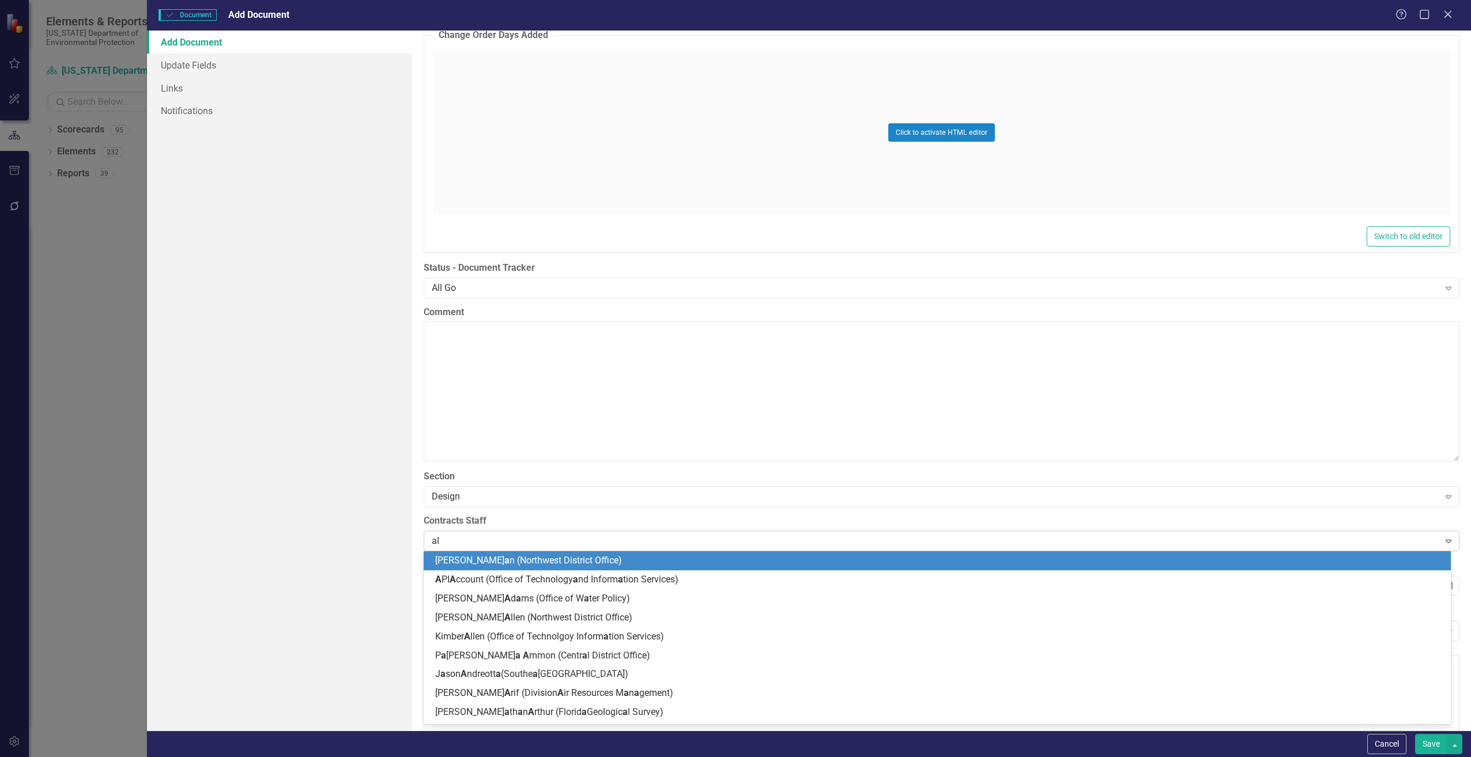
type input "ali"
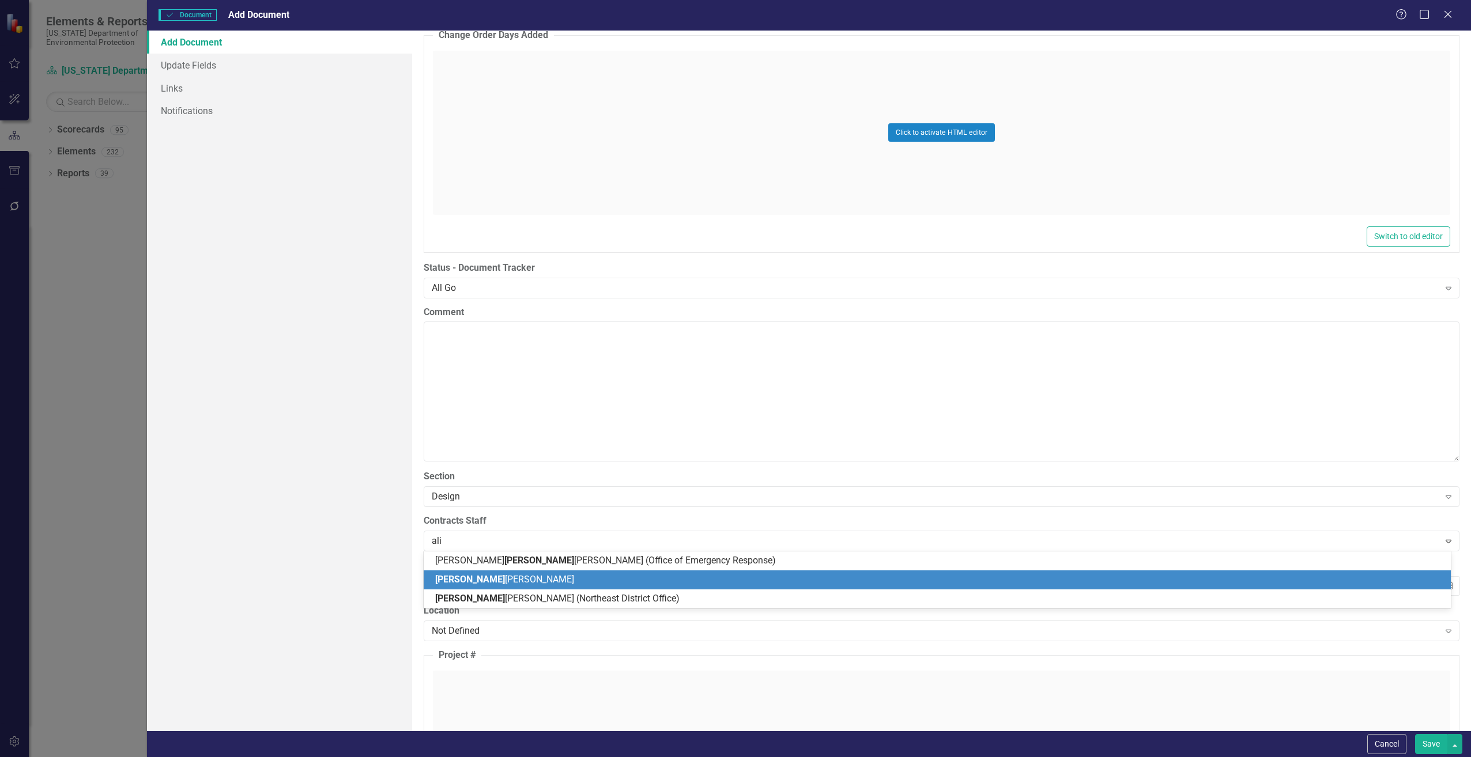
click at [452, 580] on span "Ali sha Sadler" at bounding box center [504, 579] width 139 height 11
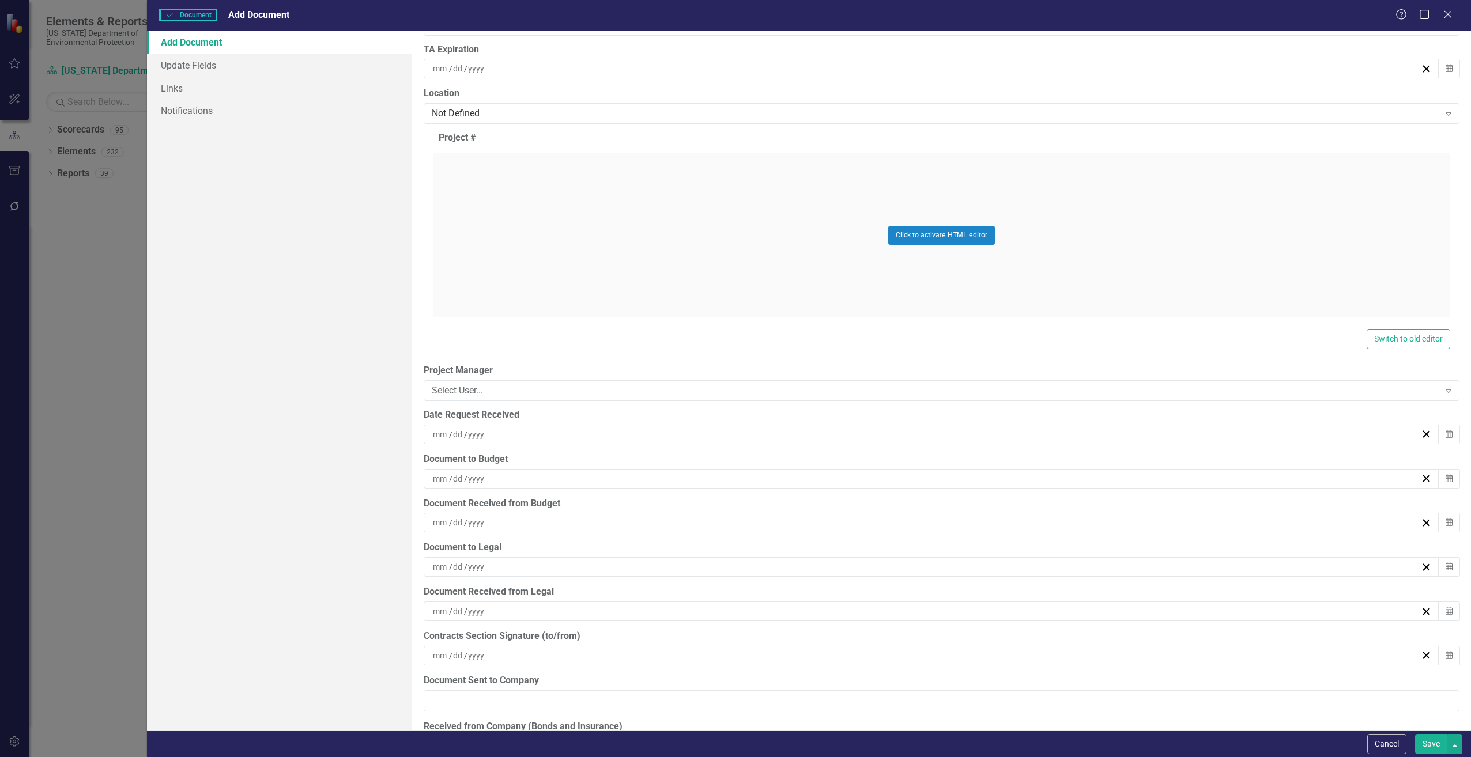
scroll to position [2594, 0]
click at [485, 431] on div "/ /" at bounding box center [926, 432] width 990 height 12
click at [872, 543] on abbr "15" at bounding box center [869, 539] width 9 height 9
click at [523, 480] on div "/ /" at bounding box center [926, 476] width 990 height 12
click at [899, 584] on abbr "16" at bounding box center [897, 584] width 9 height 9
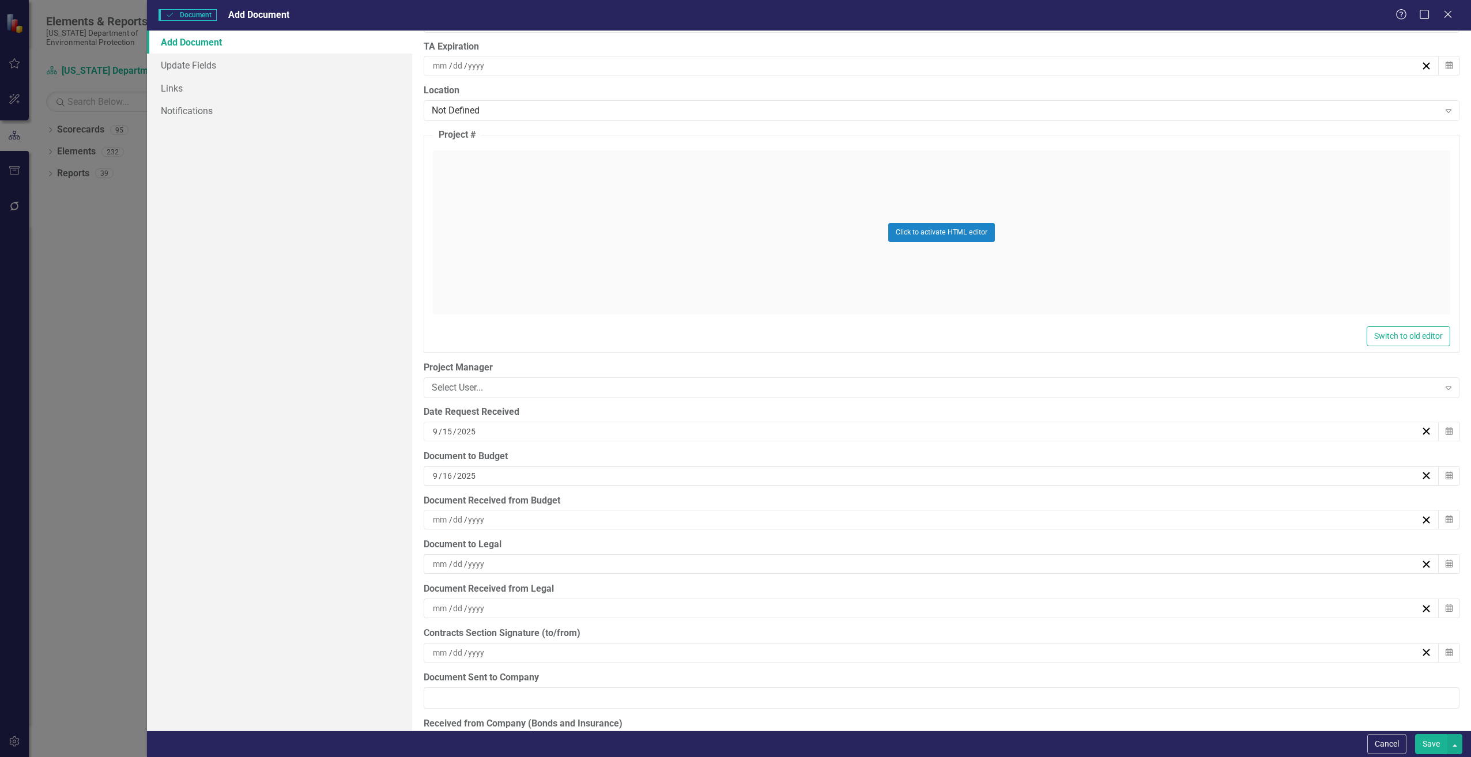
click at [499, 520] on div "/ /" at bounding box center [926, 520] width 990 height 12
click at [904, 622] on button "16" at bounding box center [898, 628] width 29 height 21
click at [1430, 744] on button "Save" at bounding box center [1431, 744] width 32 height 20
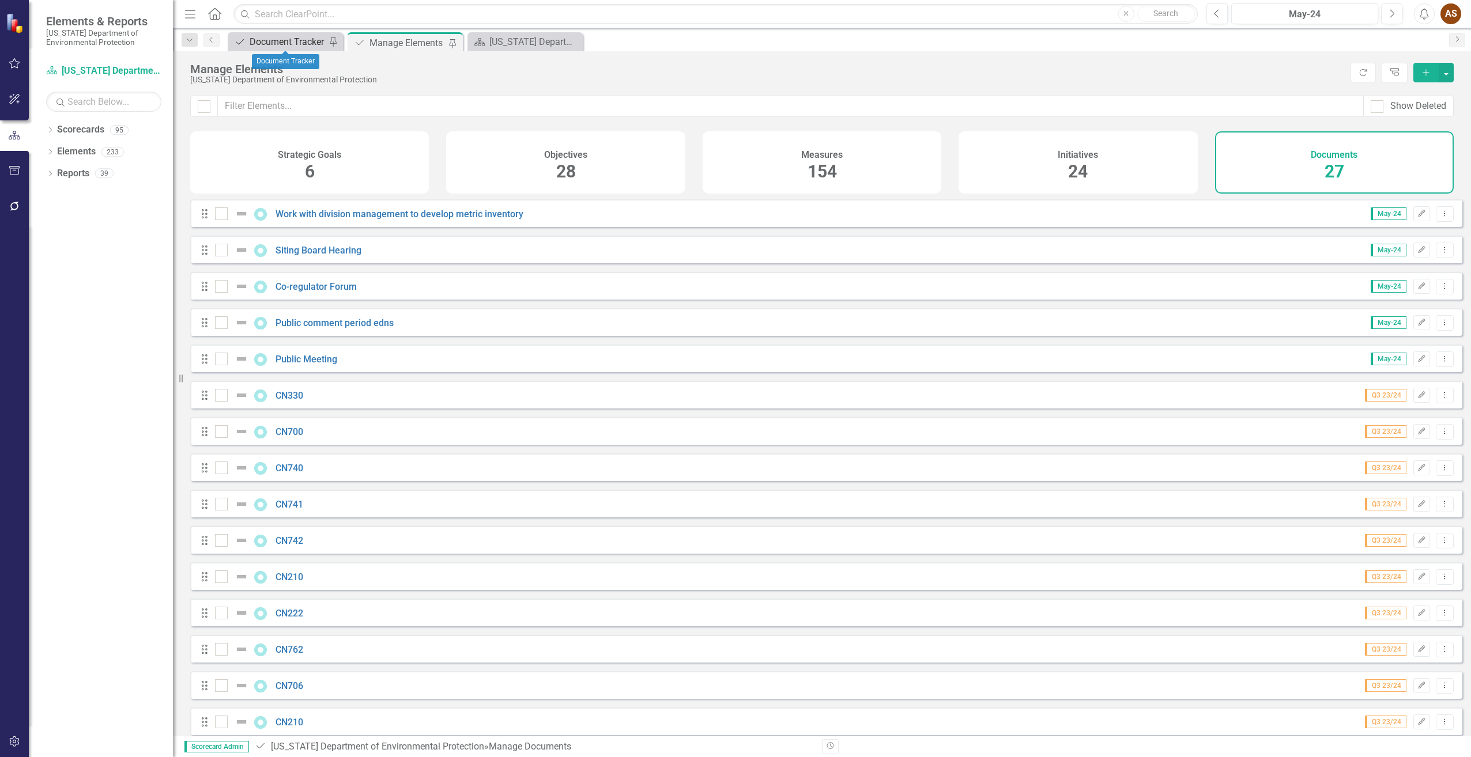
click at [270, 40] on div "Document Tracker" at bounding box center [288, 42] width 76 height 14
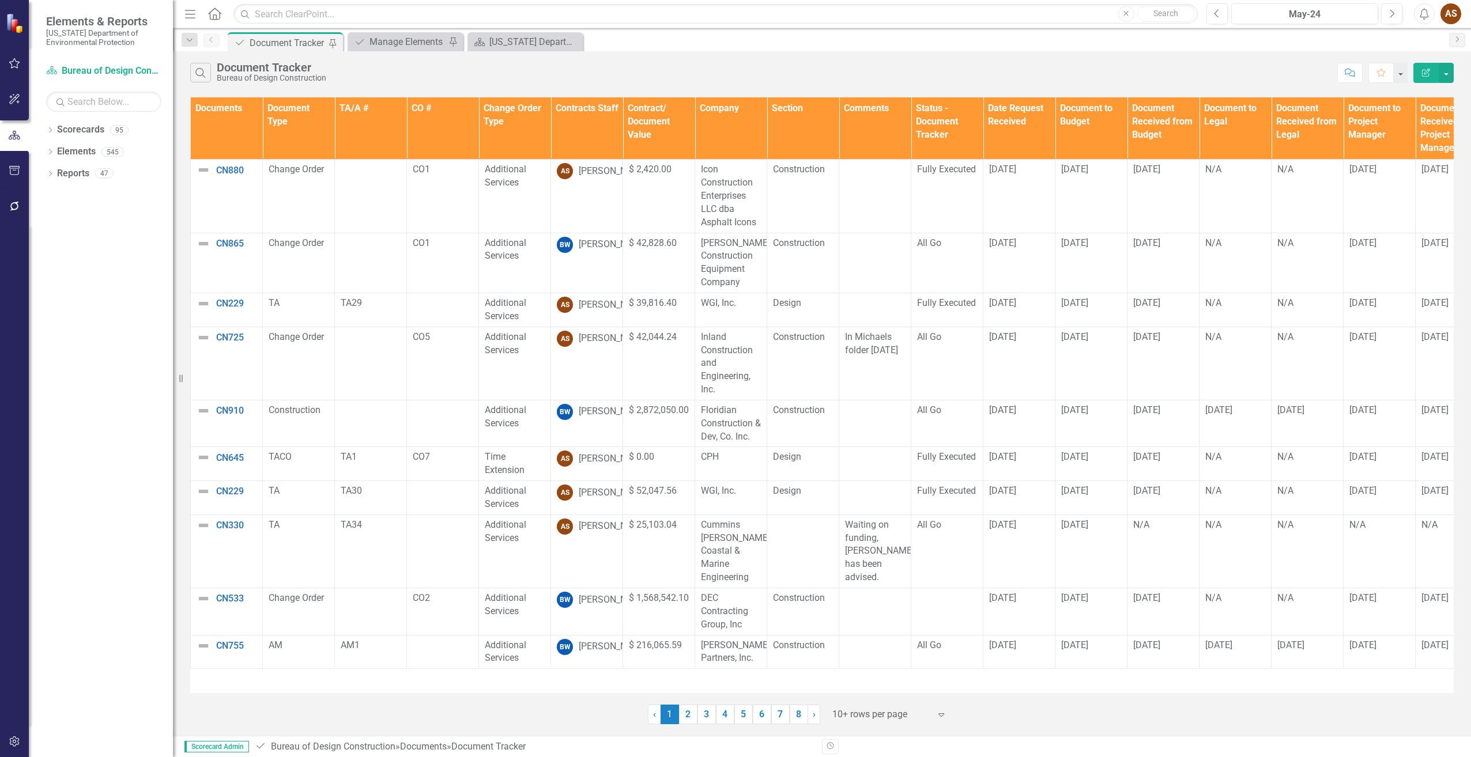
click at [799, 712] on link "8" at bounding box center [799, 715] width 18 height 20
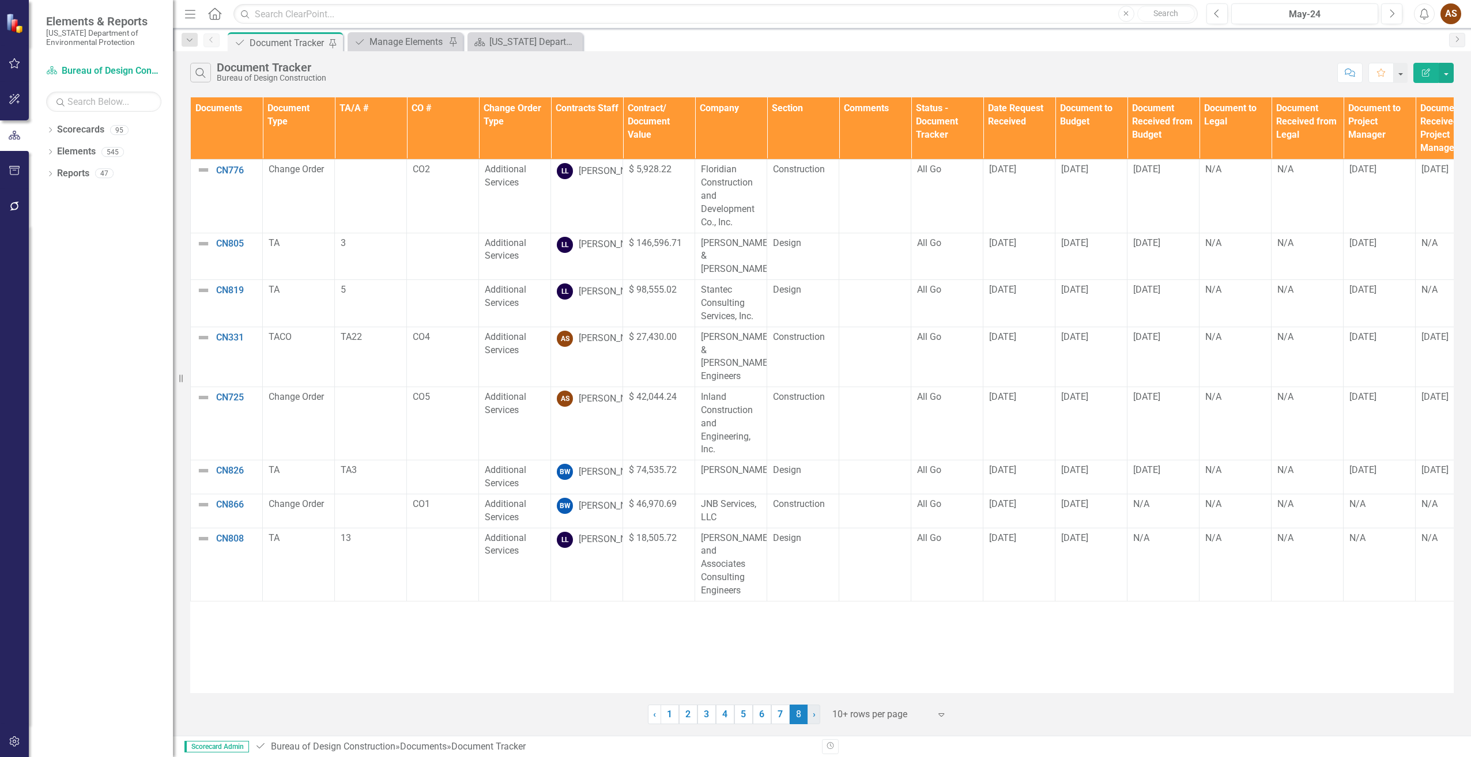
click at [813, 714] on span "›" at bounding box center [814, 714] width 3 height 11
click at [279, 13] on input "text" at bounding box center [715, 14] width 964 height 20
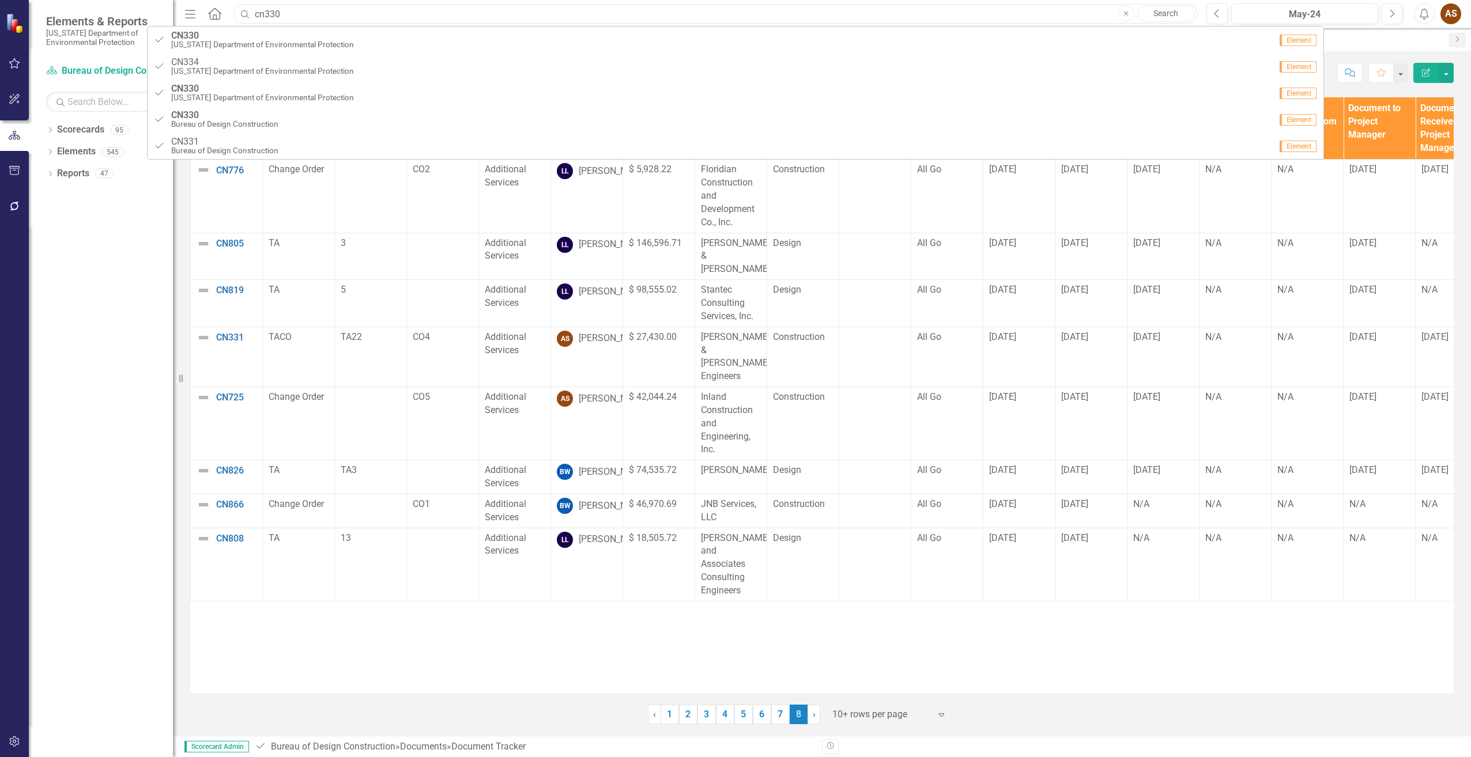
type input "cn330"
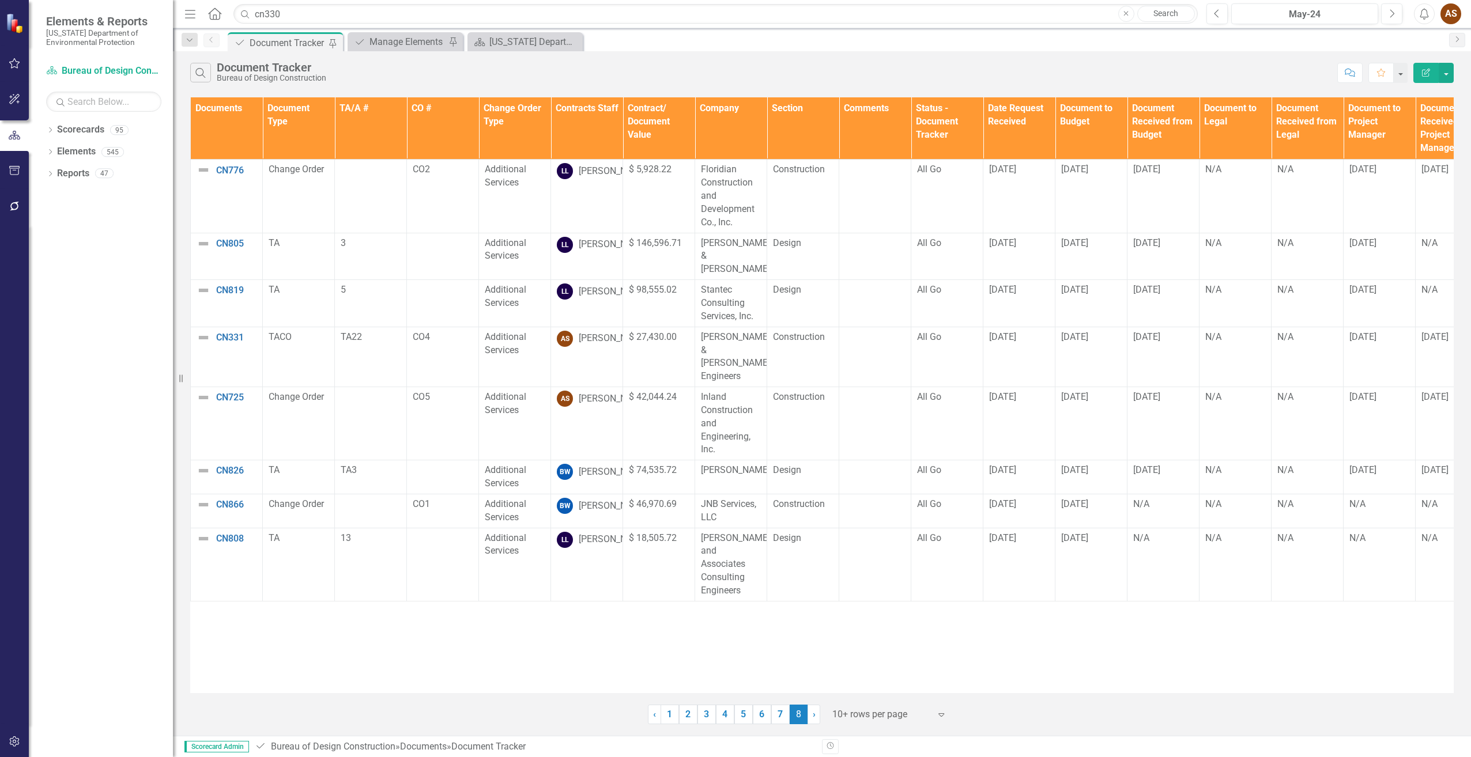
drag, startPoint x: 353, startPoint y: 665, endPoint x: 353, endPoint y: 653, distance: 11.5
click at [352, 663] on div "Documents Document Type TA/A # CO # Change Order Type Contracts Staff Contract/…" at bounding box center [822, 395] width 1264 height 596
click at [199, 74] on icon "Search" at bounding box center [200, 72] width 13 height 10
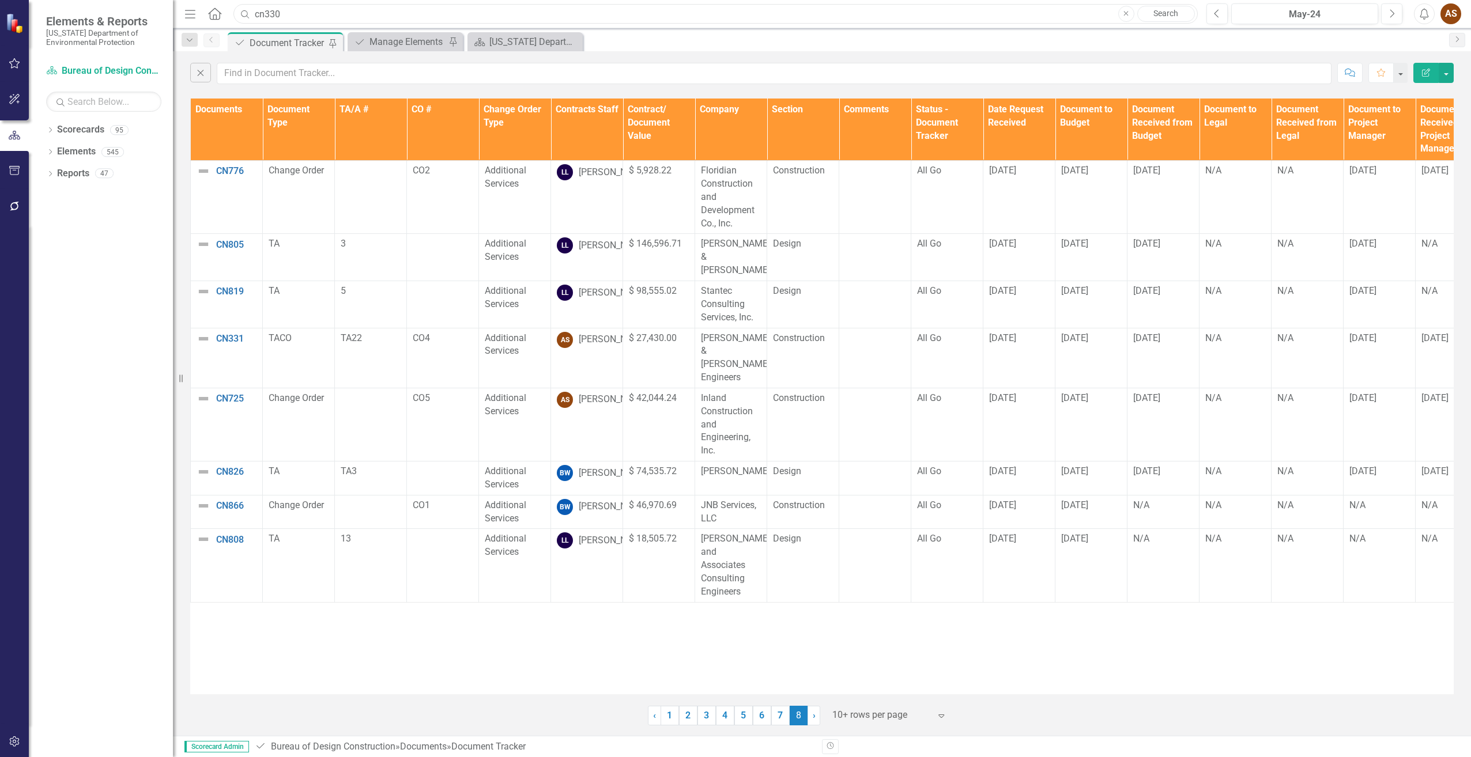
drag, startPoint x: 286, startPoint y: 16, endPoint x: 187, endPoint y: 23, distance: 98.9
click at [187, 23] on div "Menu Home Search cn330 Close Search" at bounding box center [688, 14] width 1013 height 22
click at [243, 79] on input "text" at bounding box center [774, 73] width 1115 height 21
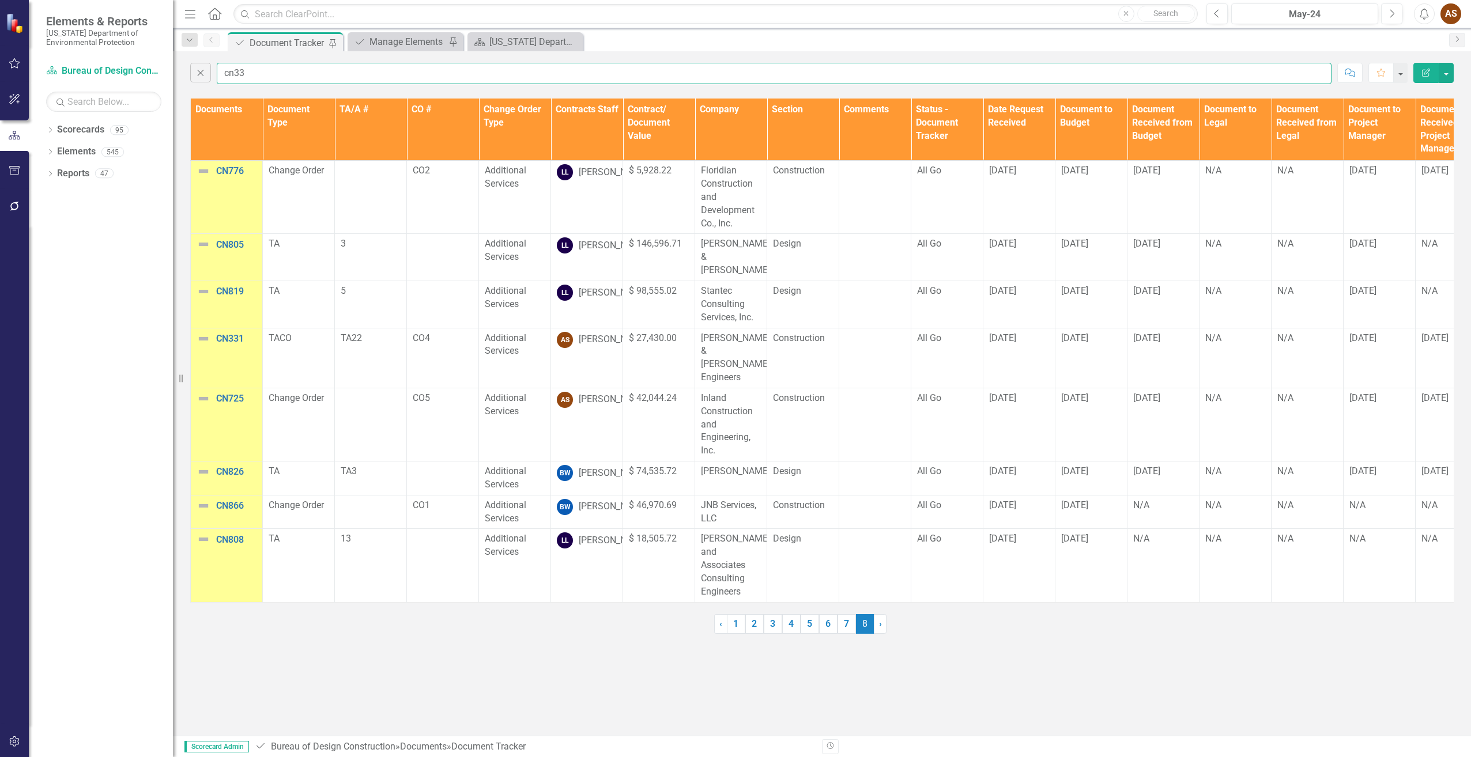
type input "cn330"
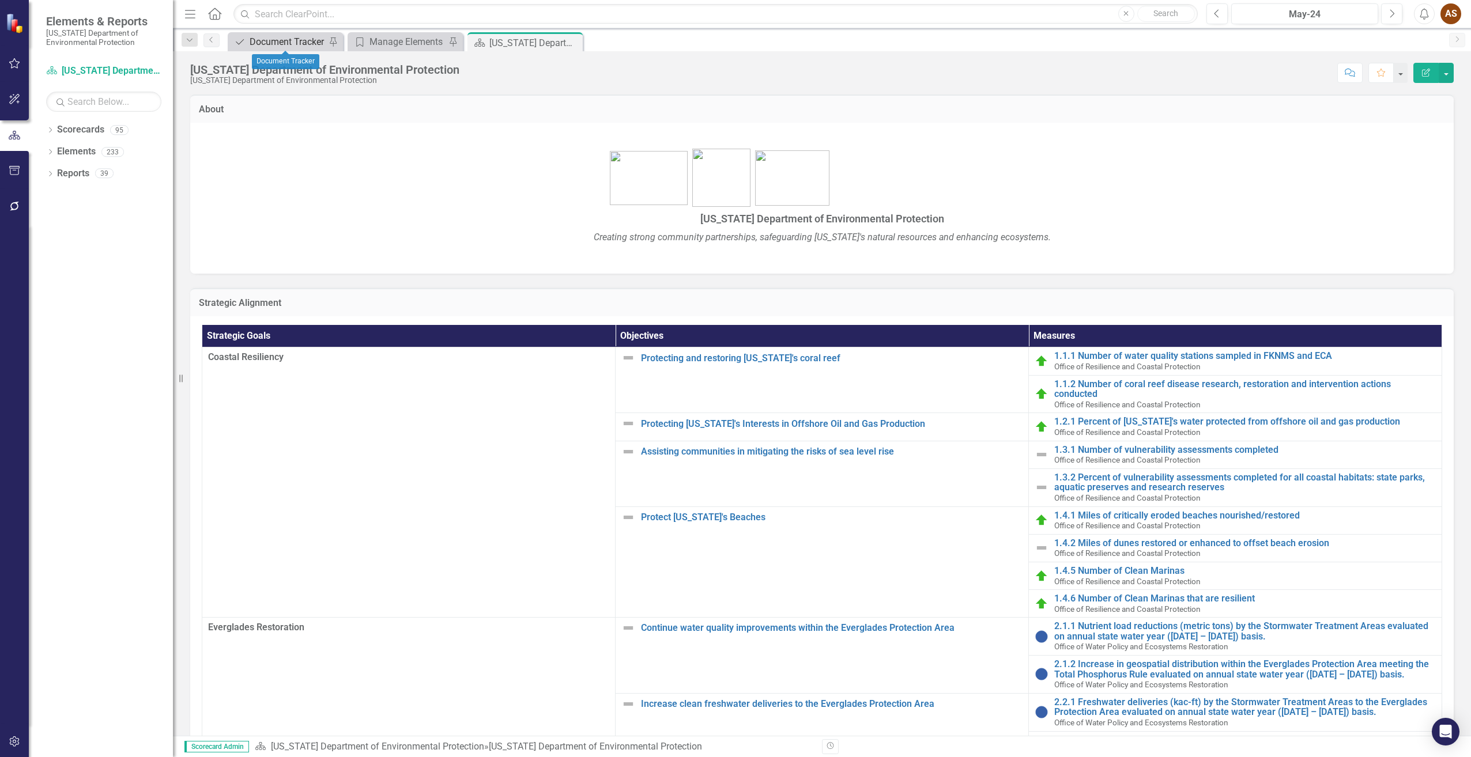
click at [286, 37] on div "Document Tracker" at bounding box center [288, 42] width 76 height 14
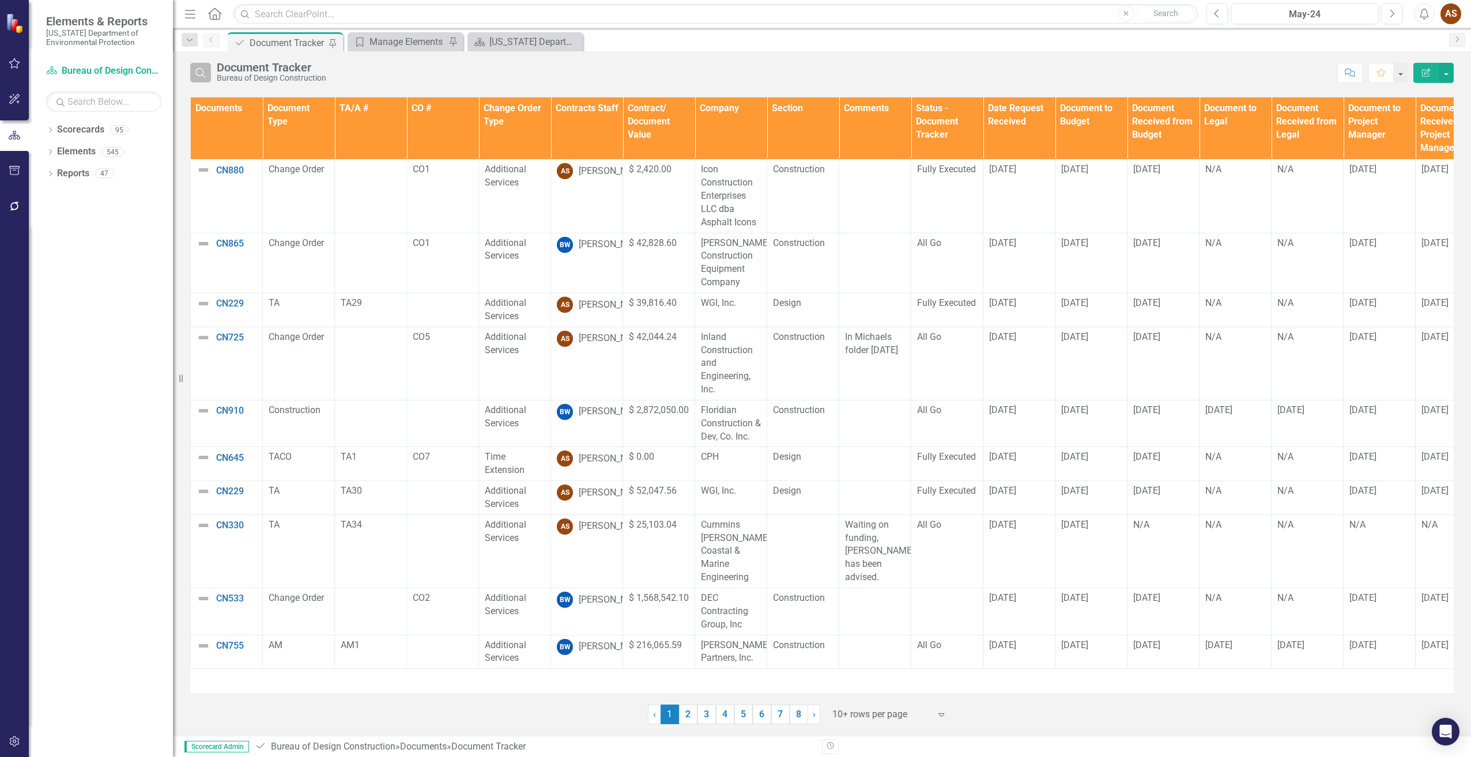
click at [196, 80] on button "Search" at bounding box center [200, 73] width 21 height 20
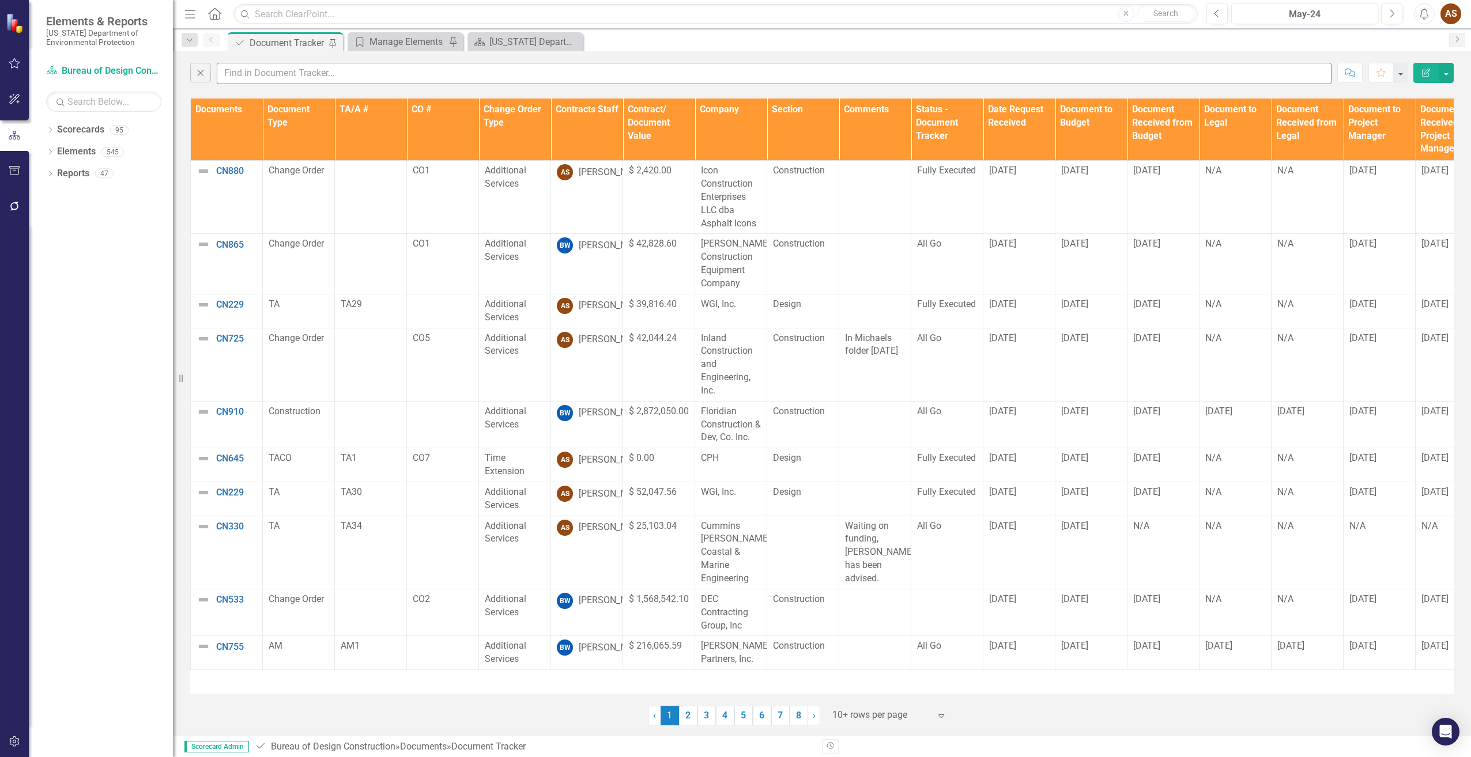
click at [267, 69] on input "text" at bounding box center [774, 73] width 1115 height 21
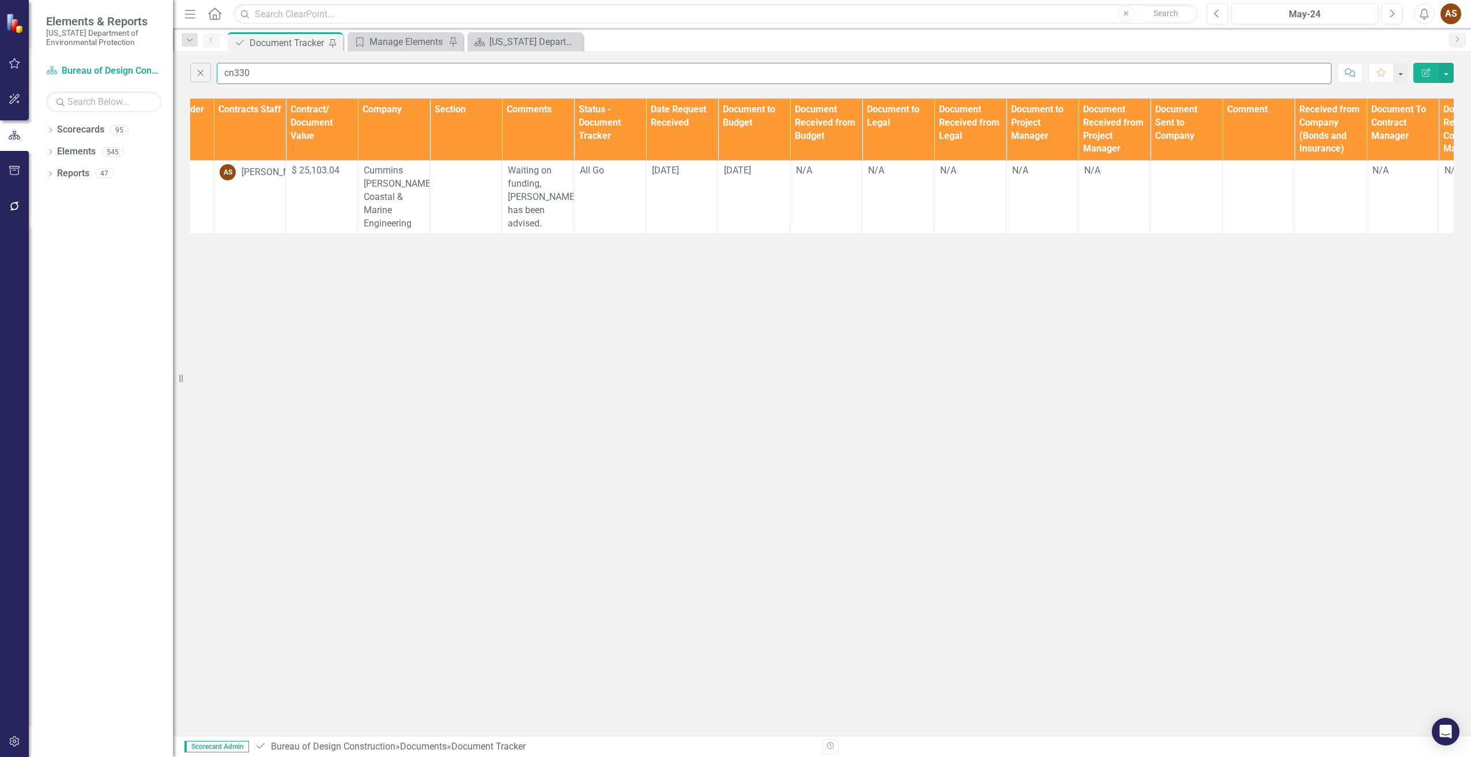
scroll to position [0, 346]
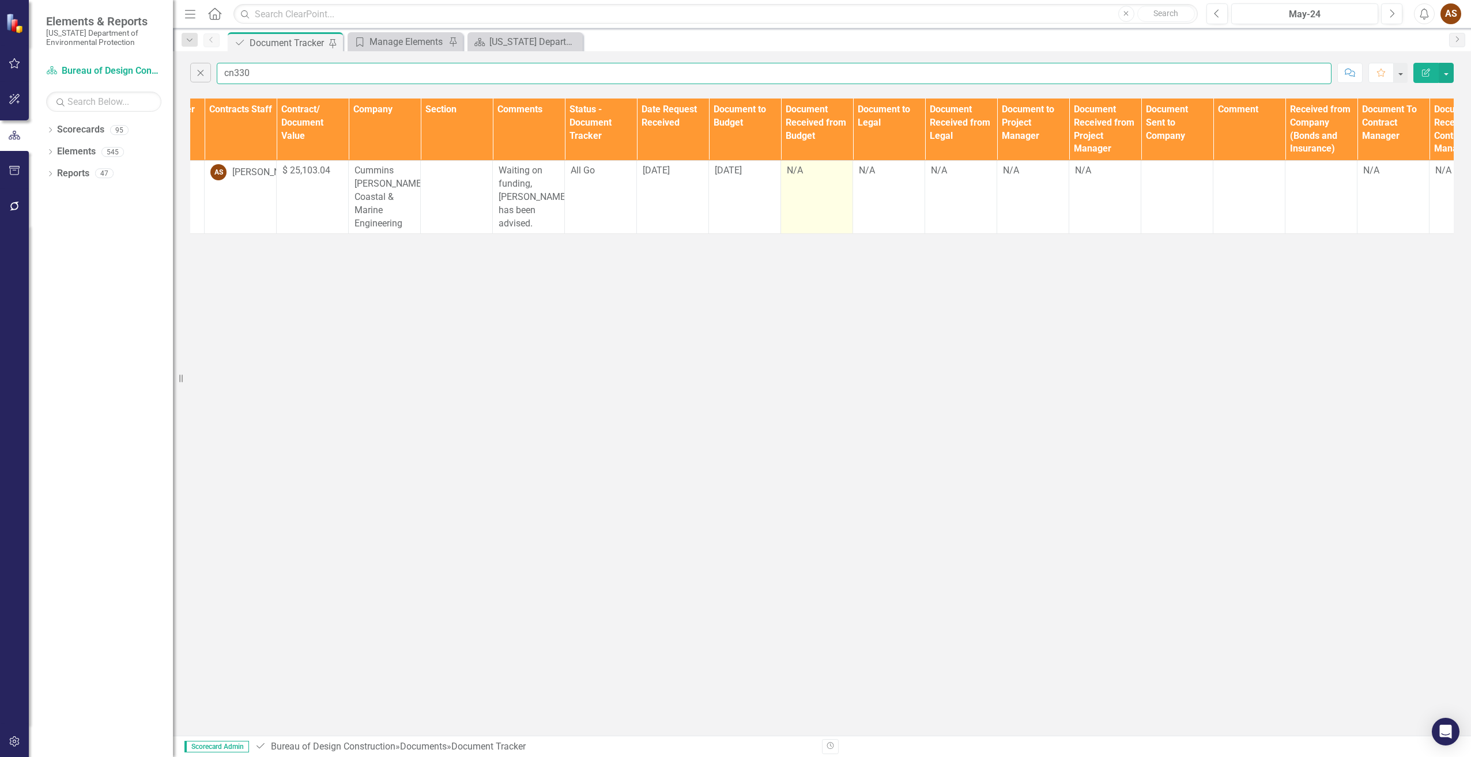
type input "cn330"
click at [811, 176] on div "N/A" at bounding box center [817, 170] width 60 height 13
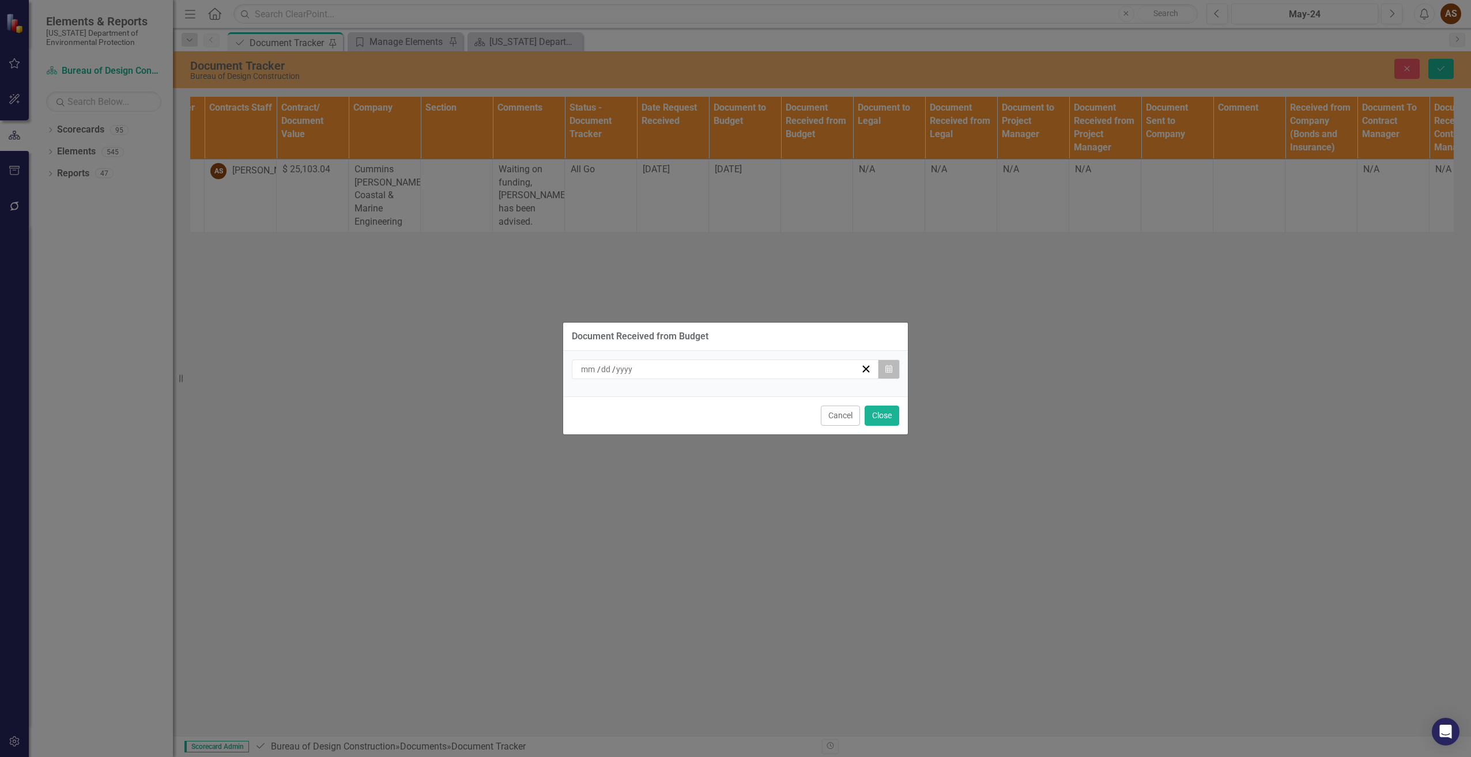
click at [891, 366] on icon "button" at bounding box center [888, 369] width 7 height 8
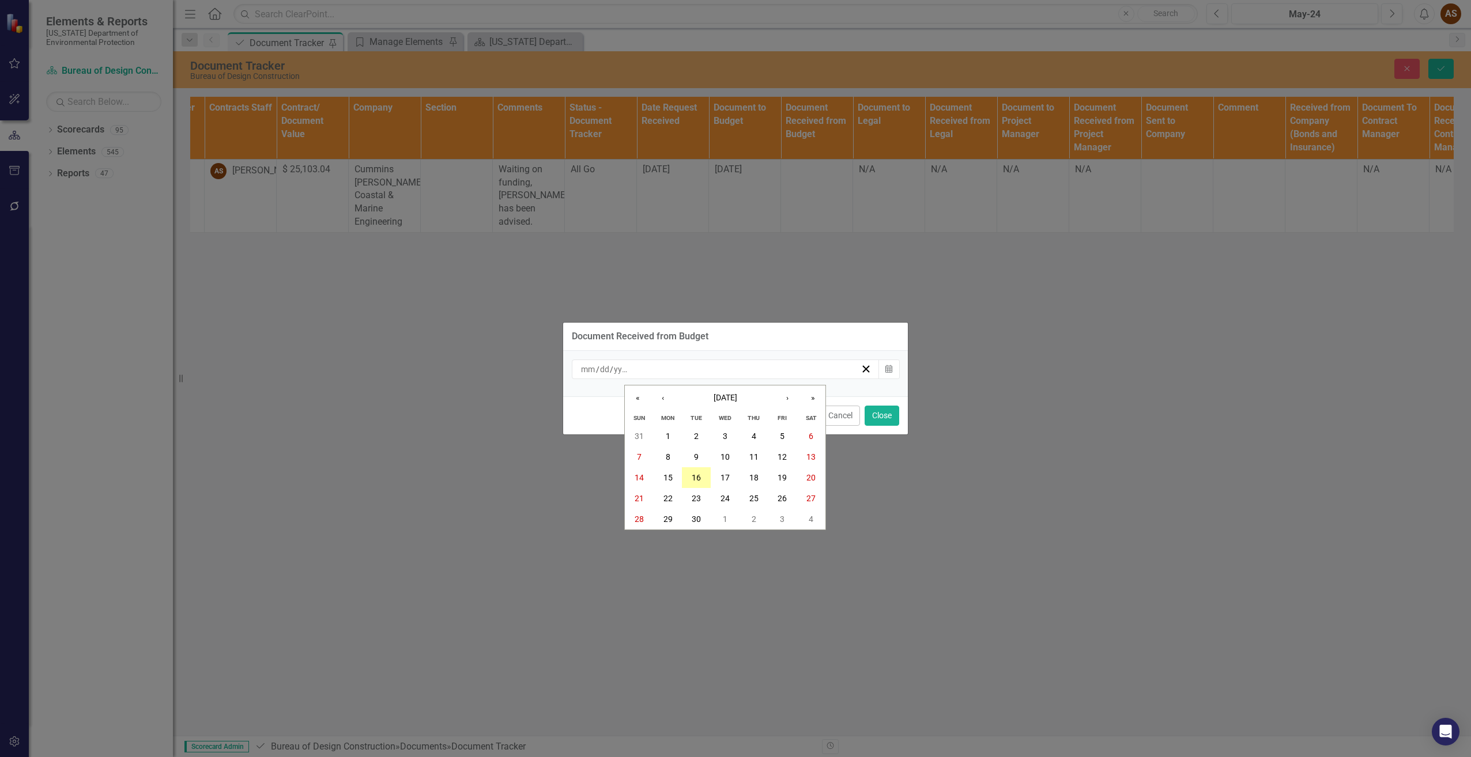
click at [697, 477] on abbr "16" at bounding box center [696, 477] width 9 height 9
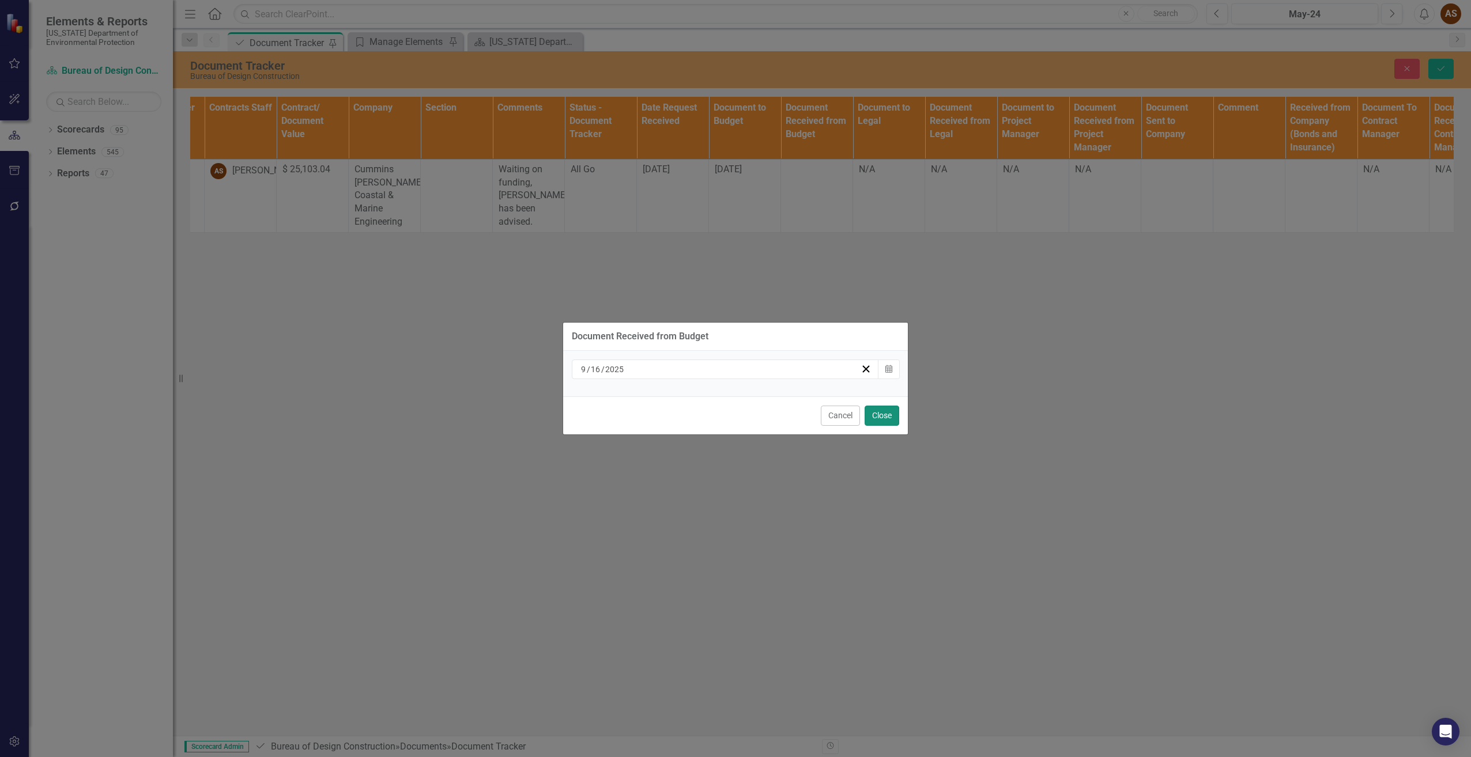
click at [888, 422] on button "Close" at bounding box center [882, 416] width 35 height 20
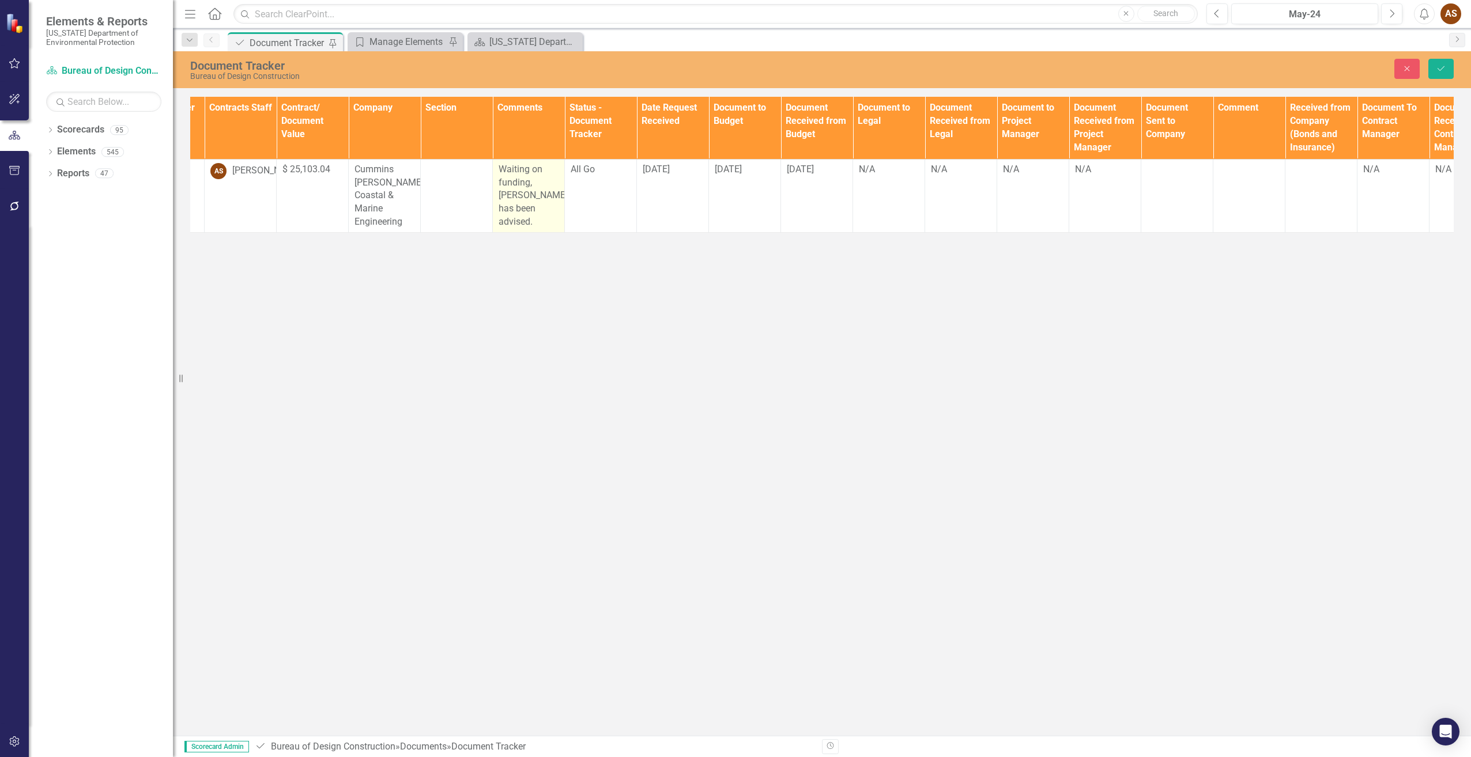
click at [525, 204] on p "Waiting on funding, [PERSON_NAME] has been advised." at bounding box center [529, 196] width 60 height 66
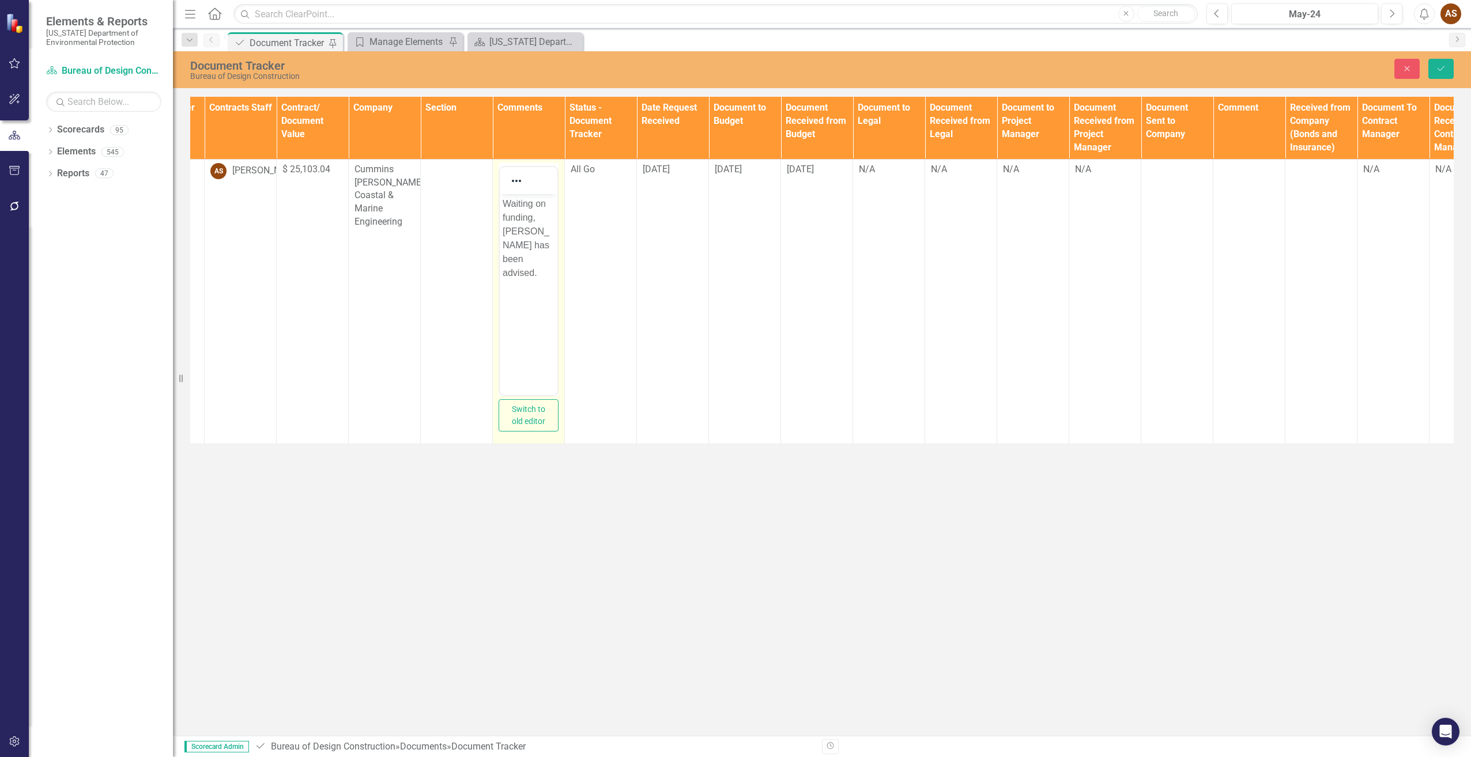
scroll to position [0, 0]
drag, startPoint x: 1025, startPoint y: 398, endPoint x: 540, endPoint y: 258, distance: 505.2
click at [540, 258] on p "Waiting on funding, [PERSON_NAME] has been advised." at bounding box center [529, 238] width 52 height 83
drag, startPoint x: 540, startPoint y: 258, endPoint x: 493, endPoint y: 188, distance: 84.3
click at [500, 194] on html "Waiting on funding, [PERSON_NAME] has been advised." at bounding box center [529, 280] width 58 height 173
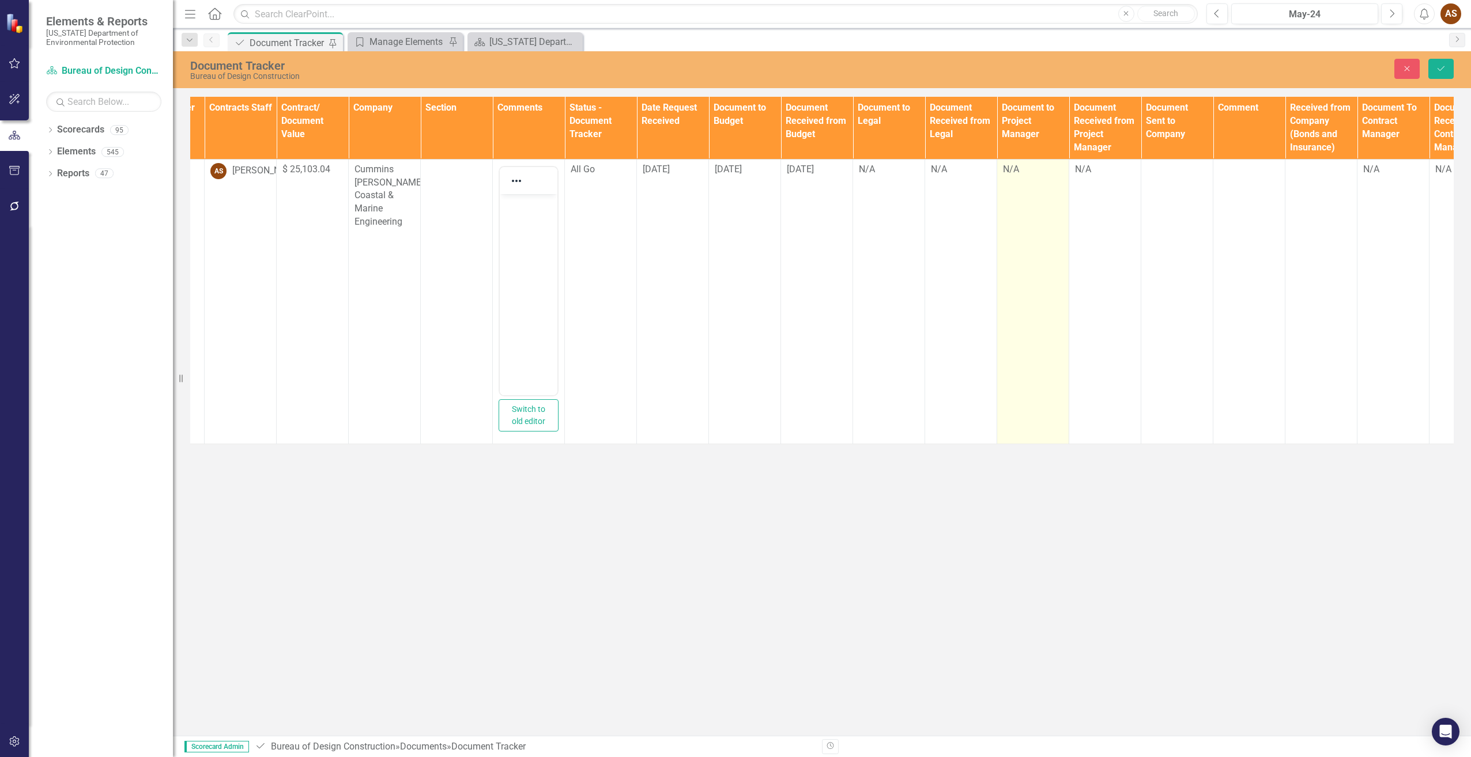
click at [1021, 183] on td "N/A" at bounding box center [1033, 301] width 72 height 285
click at [1020, 183] on td "N/A" at bounding box center [1033, 301] width 72 height 285
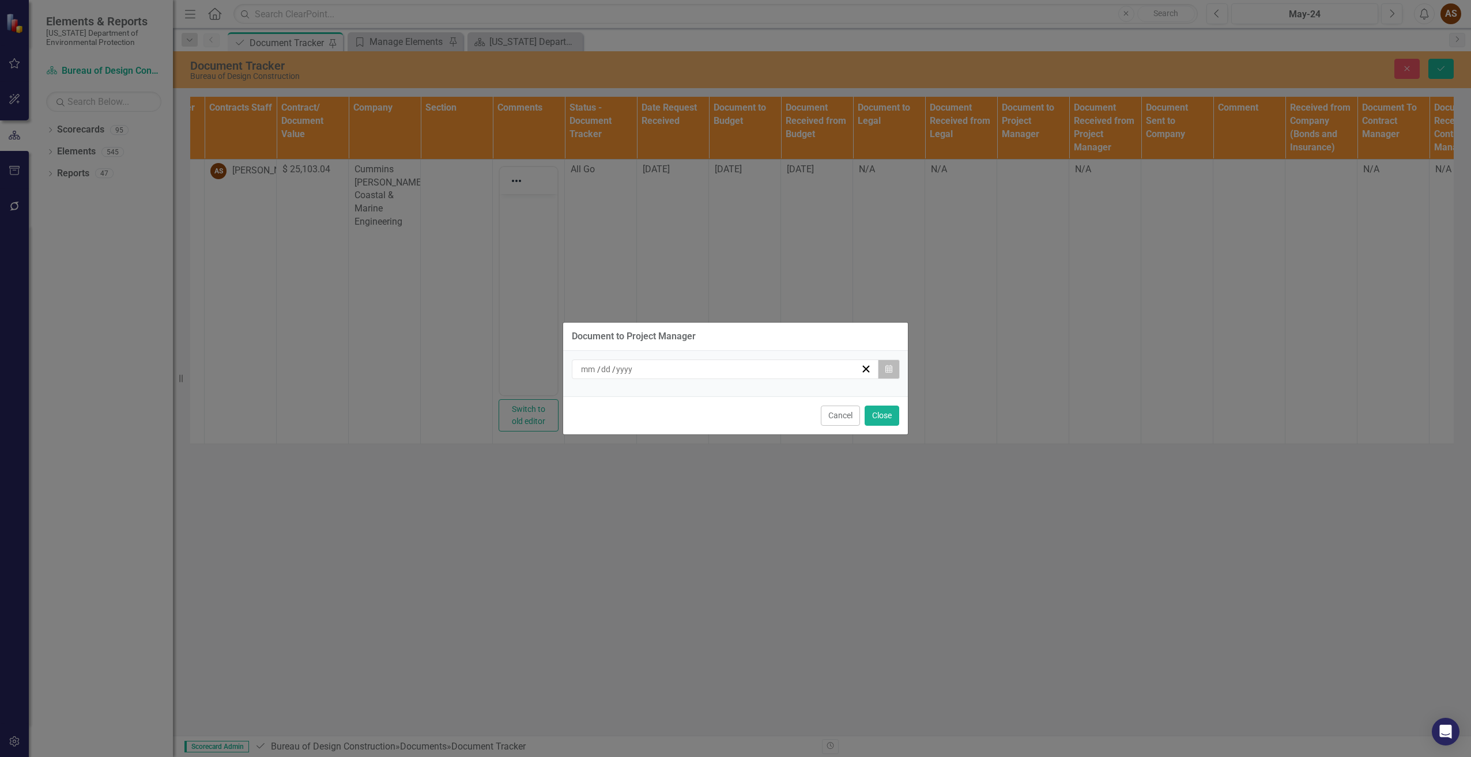
click at [886, 371] on icon "button" at bounding box center [888, 369] width 7 height 8
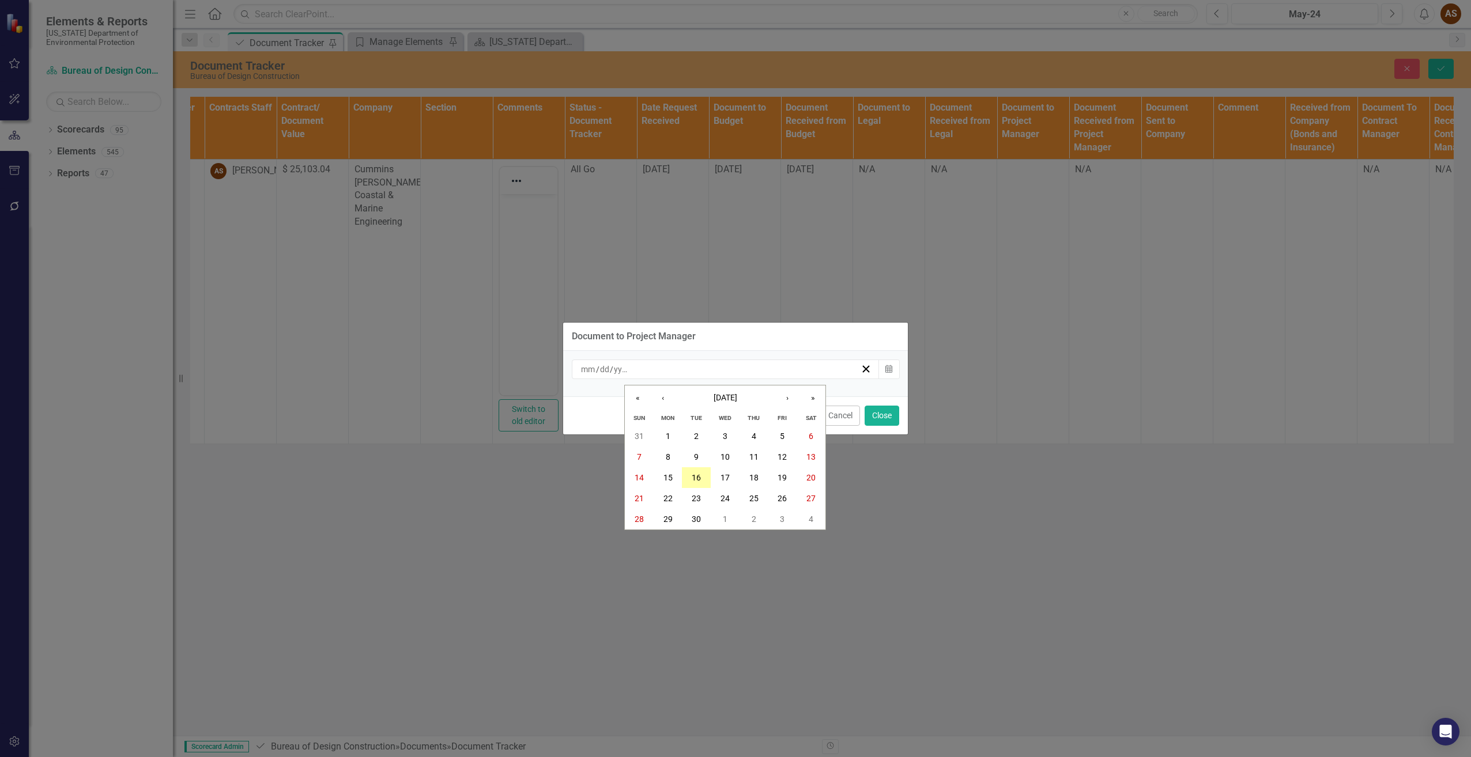
click at [696, 479] on abbr "16" at bounding box center [696, 477] width 9 height 9
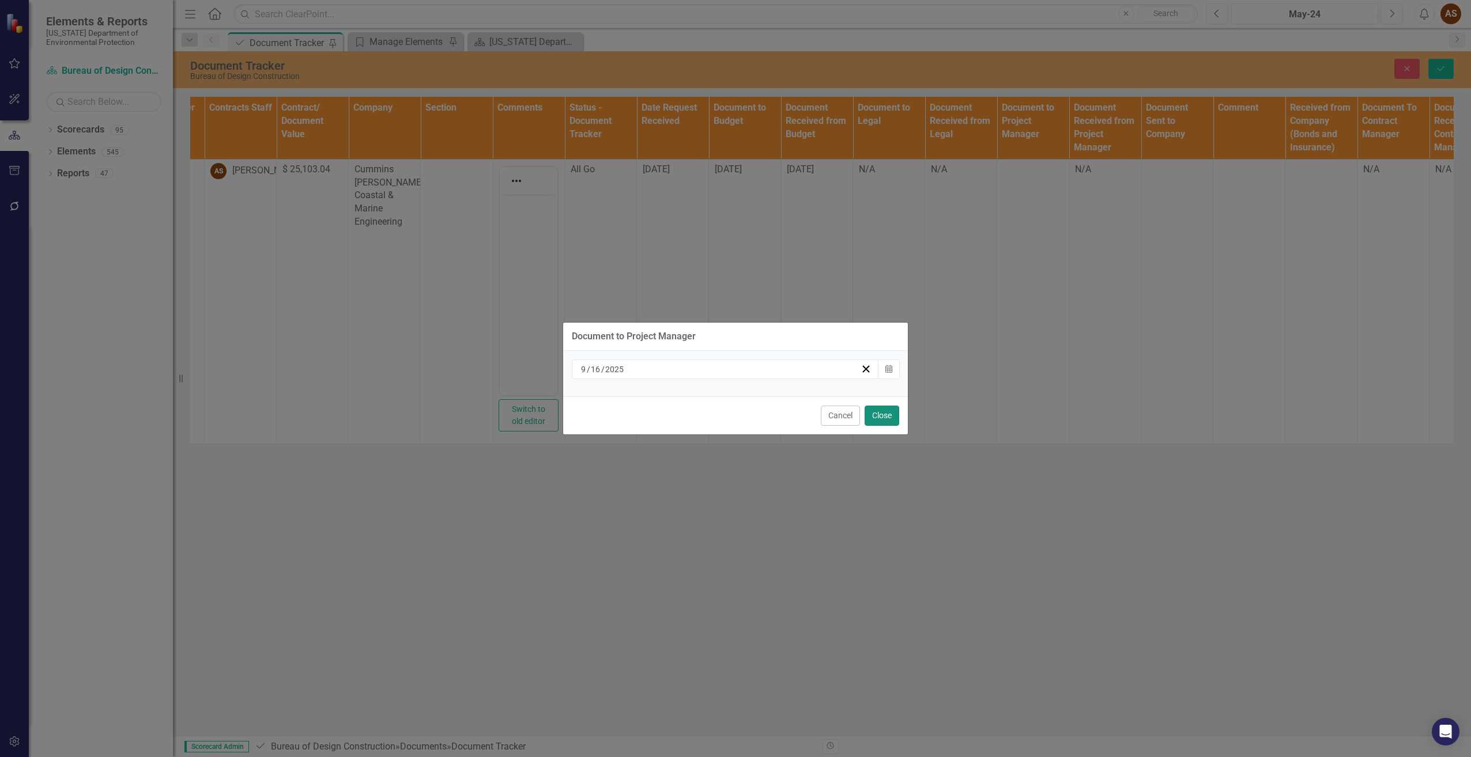
click at [880, 414] on button "Close" at bounding box center [882, 416] width 35 height 20
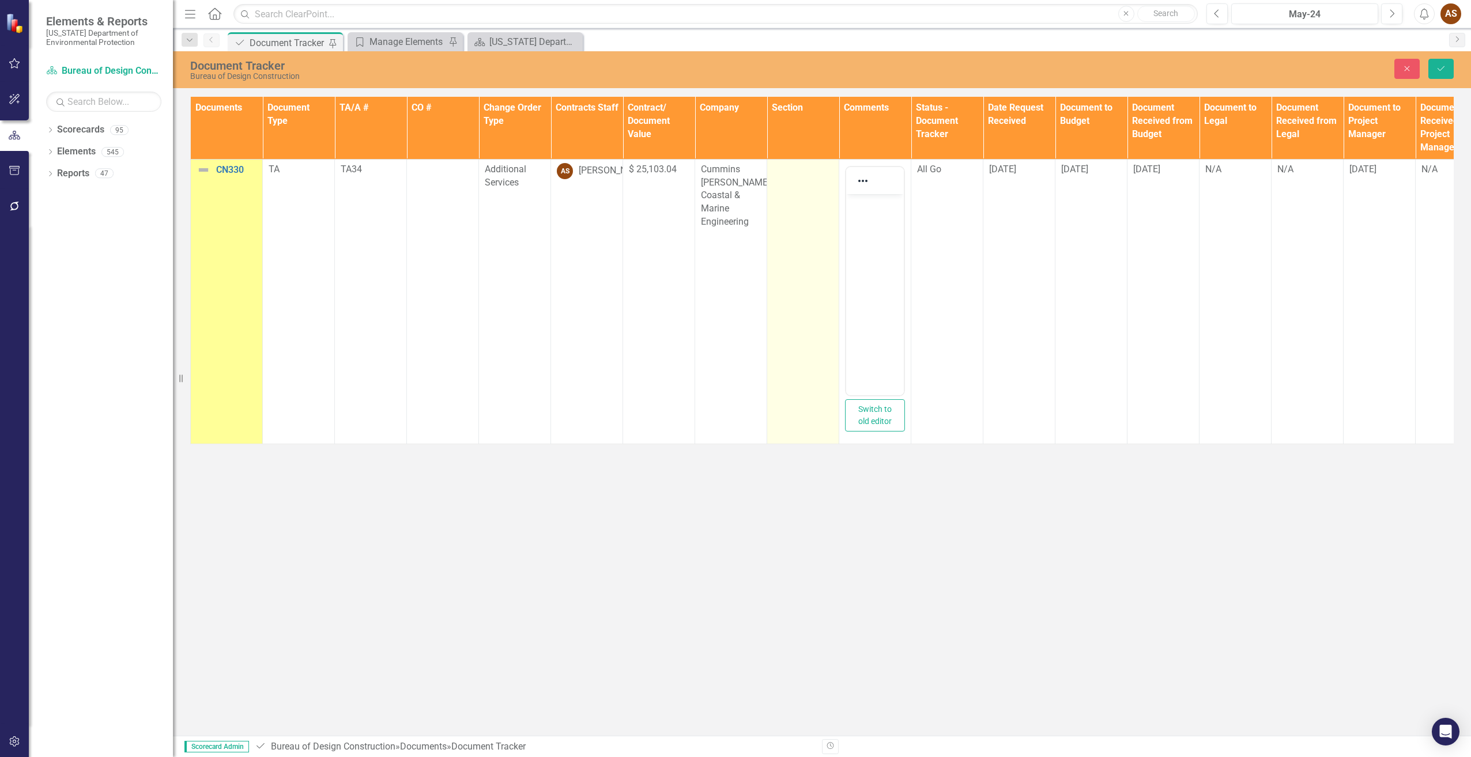
click at [804, 212] on td at bounding box center [803, 301] width 72 height 285
click at [820, 169] on icon "Expand" at bounding box center [822, 173] width 12 height 9
click at [798, 235] on div "Design" at bounding box center [822, 231] width 74 height 13
click at [1440, 66] on icon "Save" at bounding box center [1441, 69] width 10 height 8
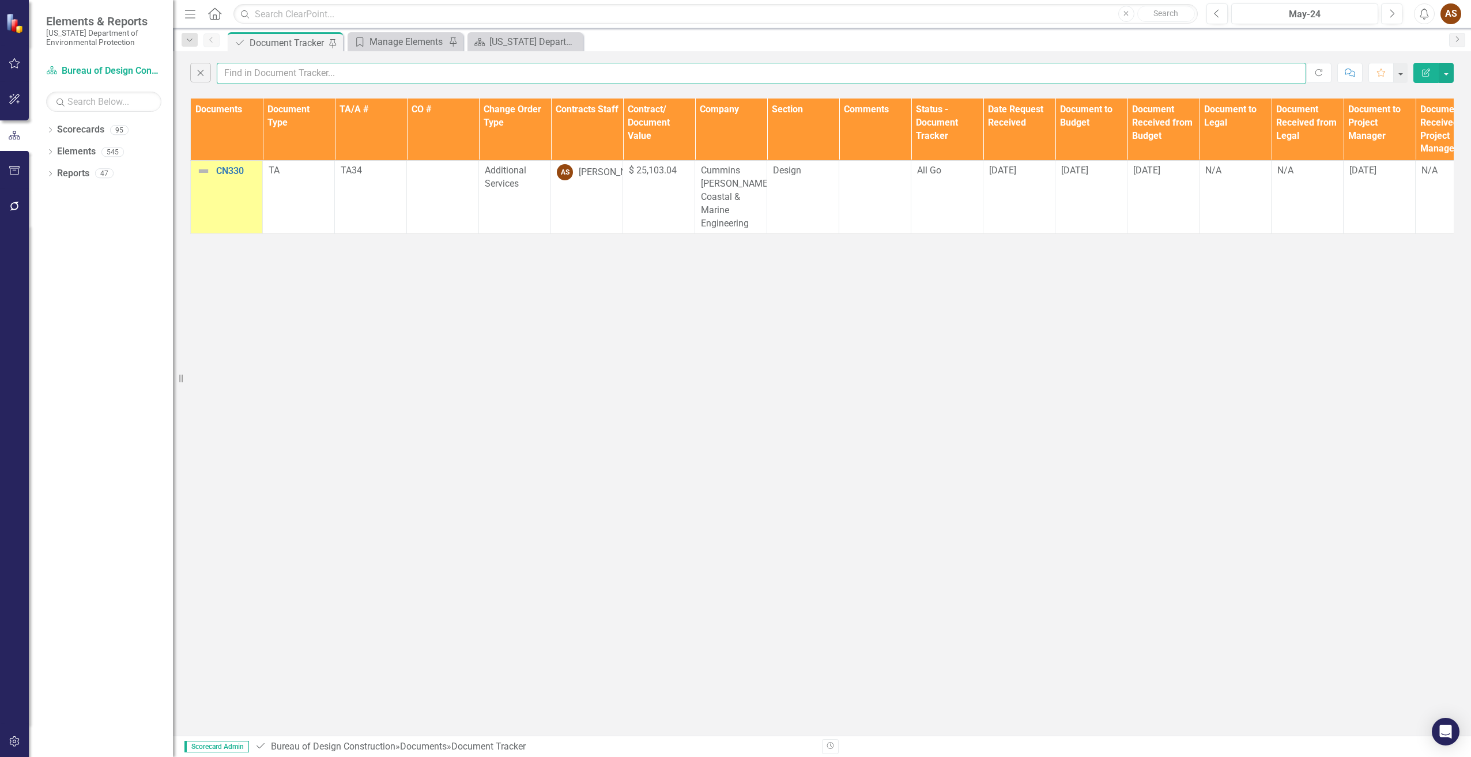
click at [279, 70] on input "text" at bounding box center [761, 73] width 1089 height 21
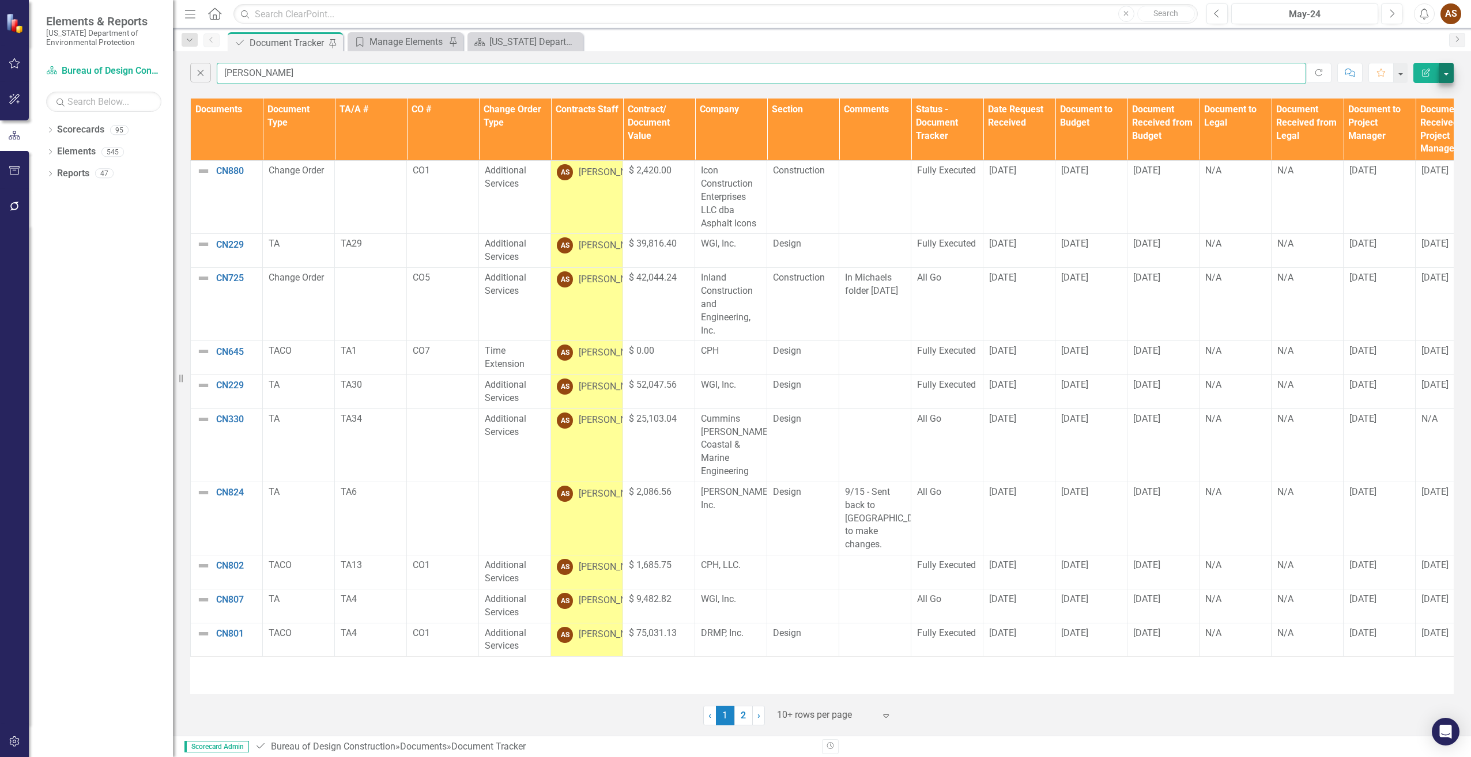
type input "[PERSON_NAME]"
click at [1448, 69] on button "button" at bounding box center [1446, 73] width 15 height 20
click at [1432, 110] on link "PDF Export to PDF" at bounding box center [1407, 117] width 91 height 21
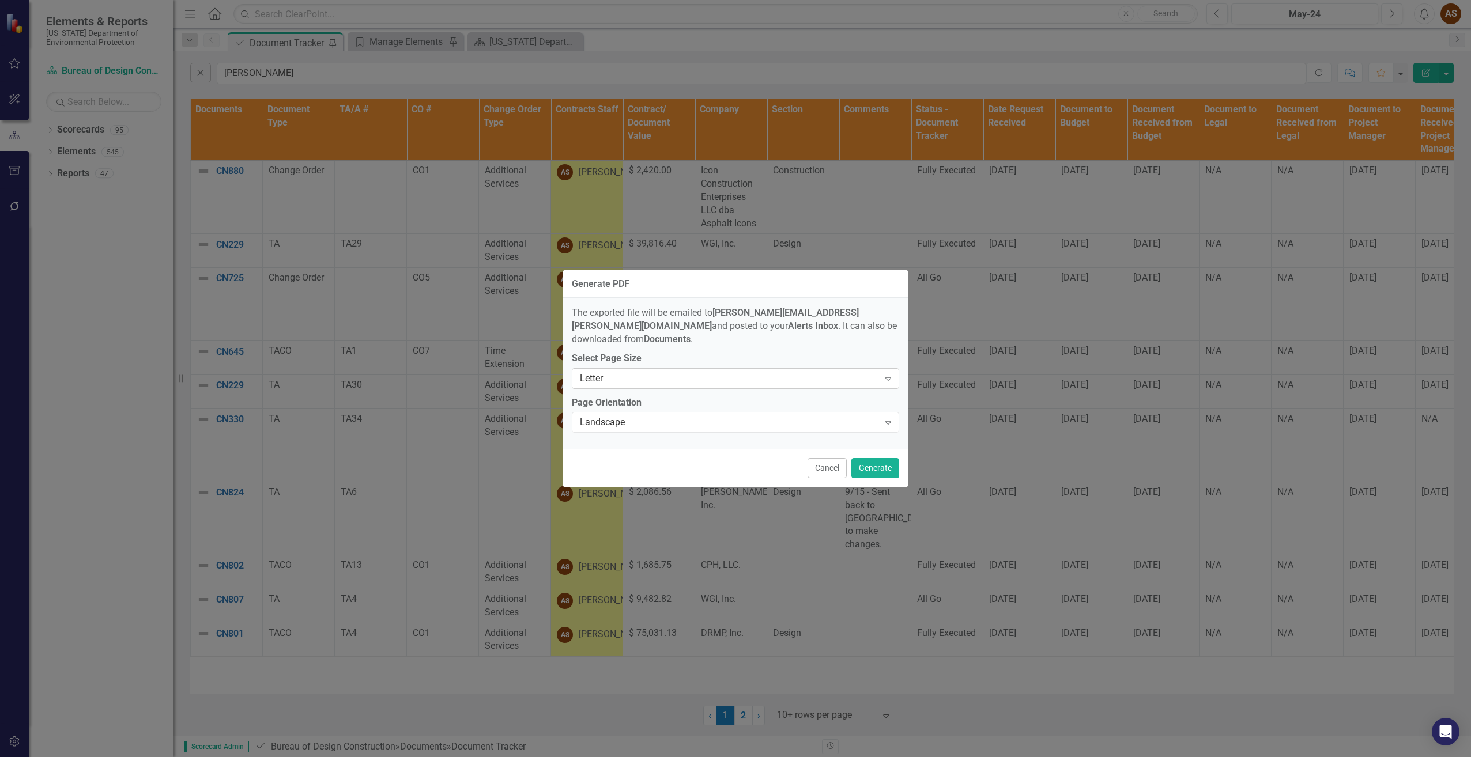
click at [869, 376] on div "Letter" at bounding box center [729, 378] width 299 height 13
click at [693, 444] on div "Tabloid" at bounding box center [737, 448] width 309 height 13
click at [881, 462] on button "Generate" at bounding box center [875, 468] width 48 height 20
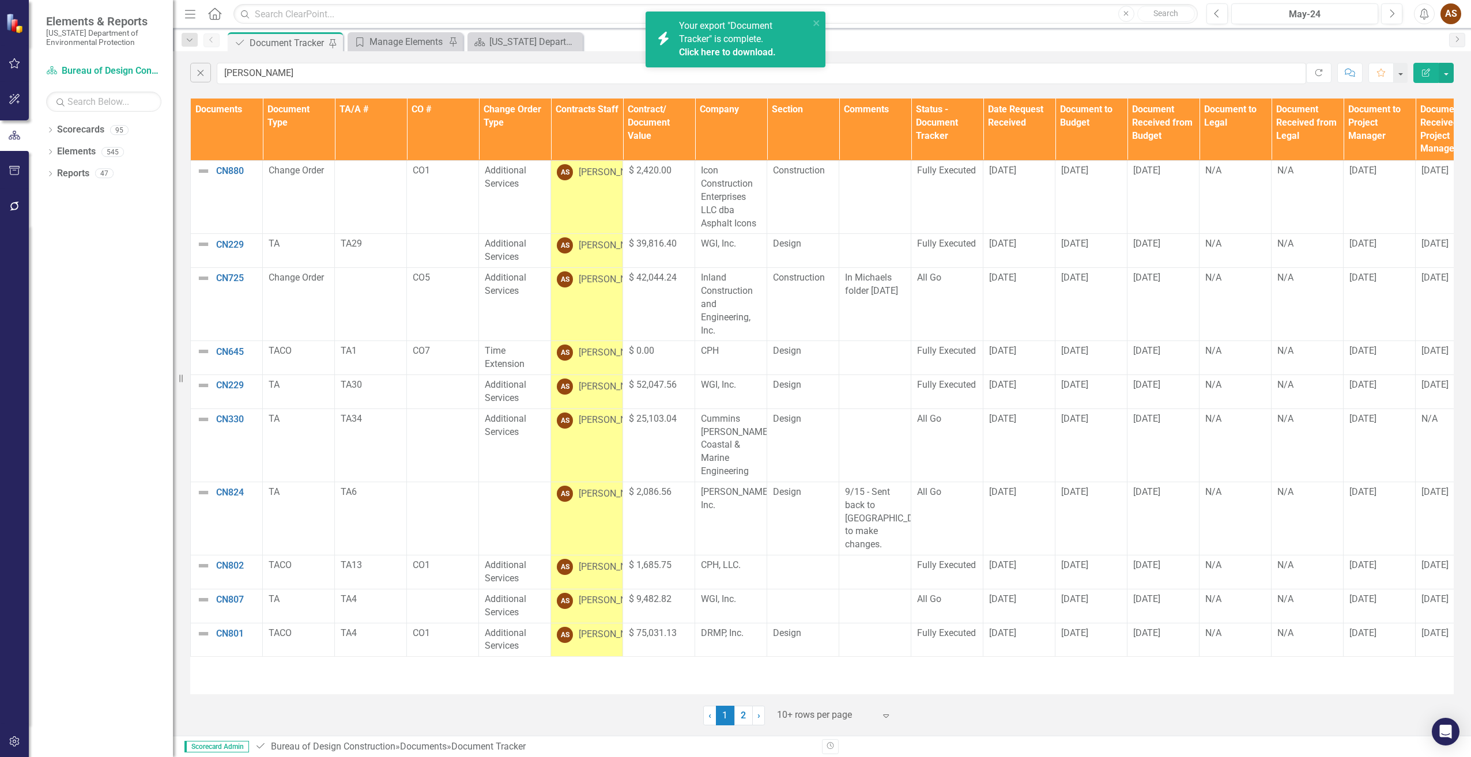
click at [745, 47] on link "Click here to download." at bounding box center [727, 52] width 97 height 11
